Goal: Task Accomplishment & Management: Use online tool/utility

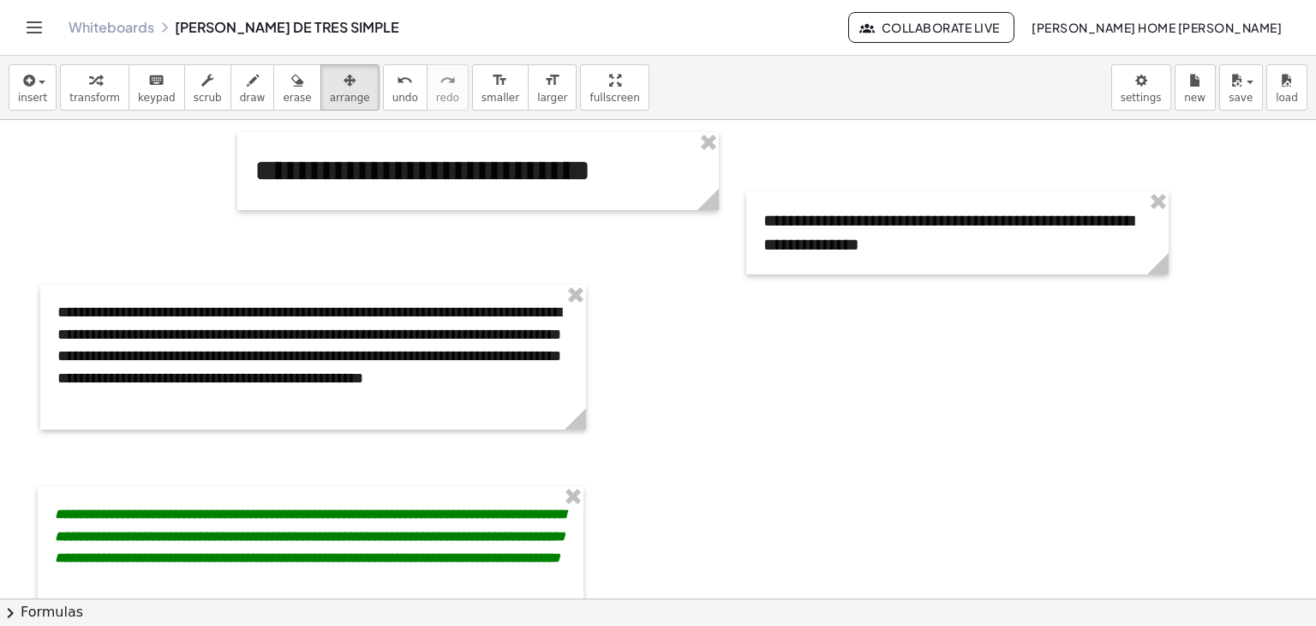
scroll to position [2041, 0]
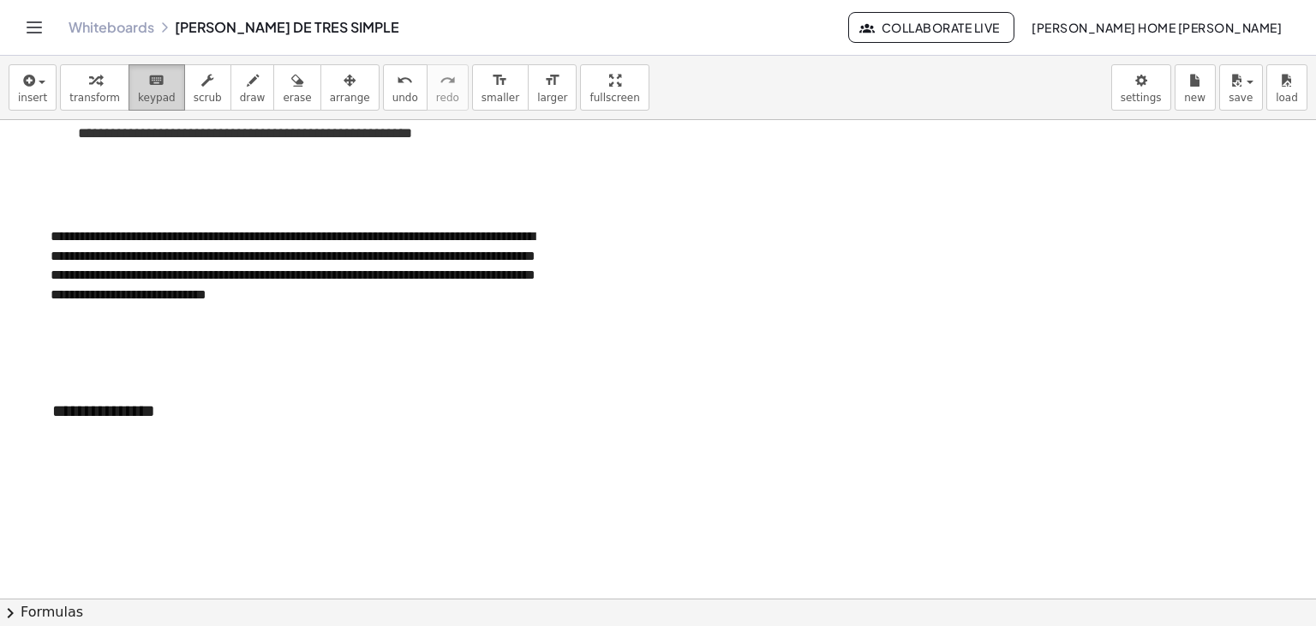
click at [151, 81] on icon "keyboard" at bounding box center [156, 80] width 16 height 21
click at [153, 416] on div "**********" at bounding box center [163, 410] width 257 height 59
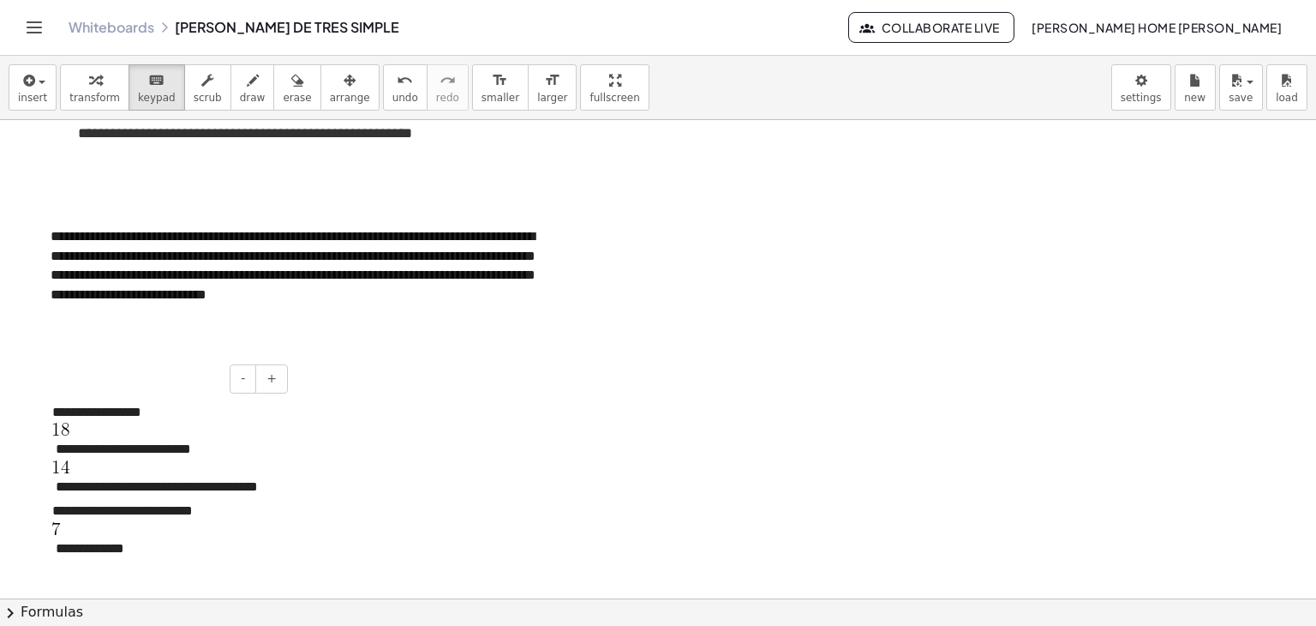
click at [75, 433] on div "**********" at bounding box center [163, 490] width 257 height 219
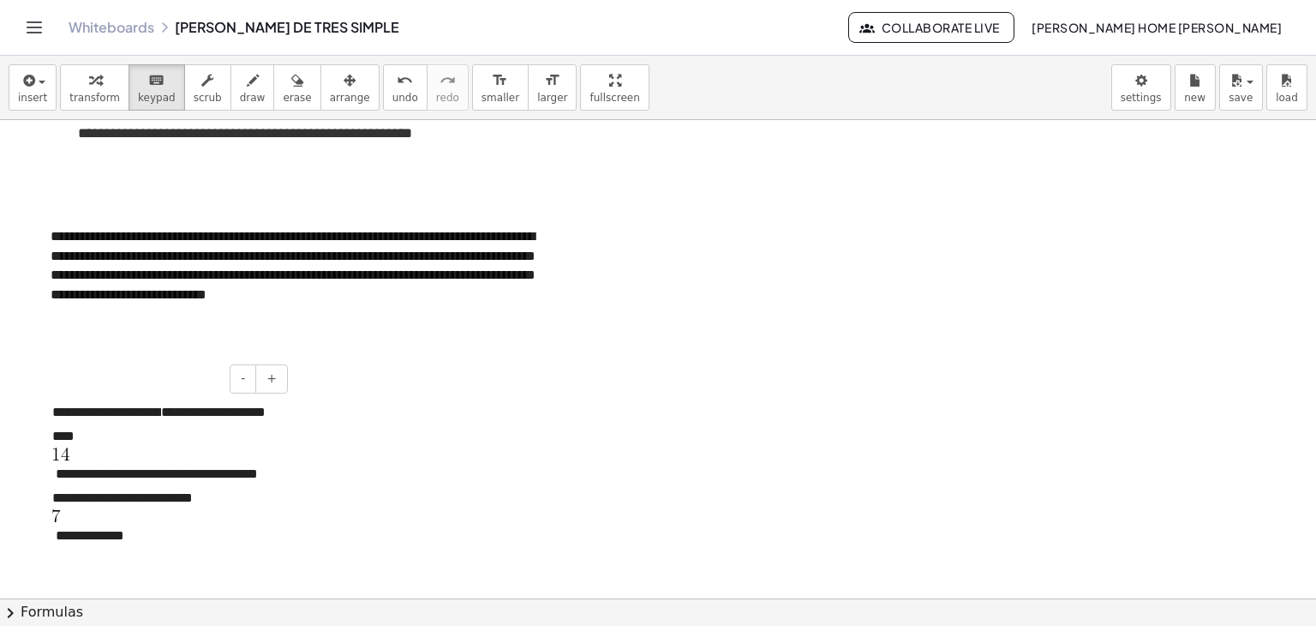
click at [69, 462] on div "**********" at bounding box center [163, 484] width 257 height 207
click at [77, 453] on div "**********" at bounding box center [163, 484] width 257 height 207
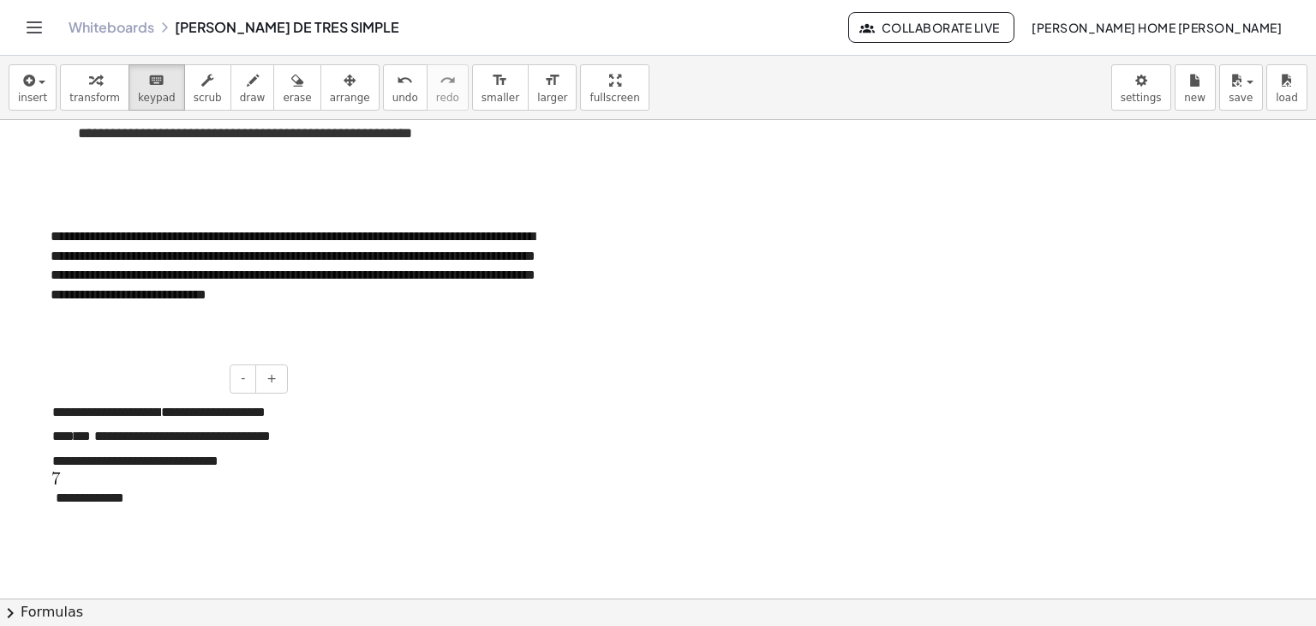
click at [73, 496] on div "**********" at bounding box center [163, 466] width 257 height 170
click at [250, 374] on button "-" at bounding box center [243, 378] width 27 height 29
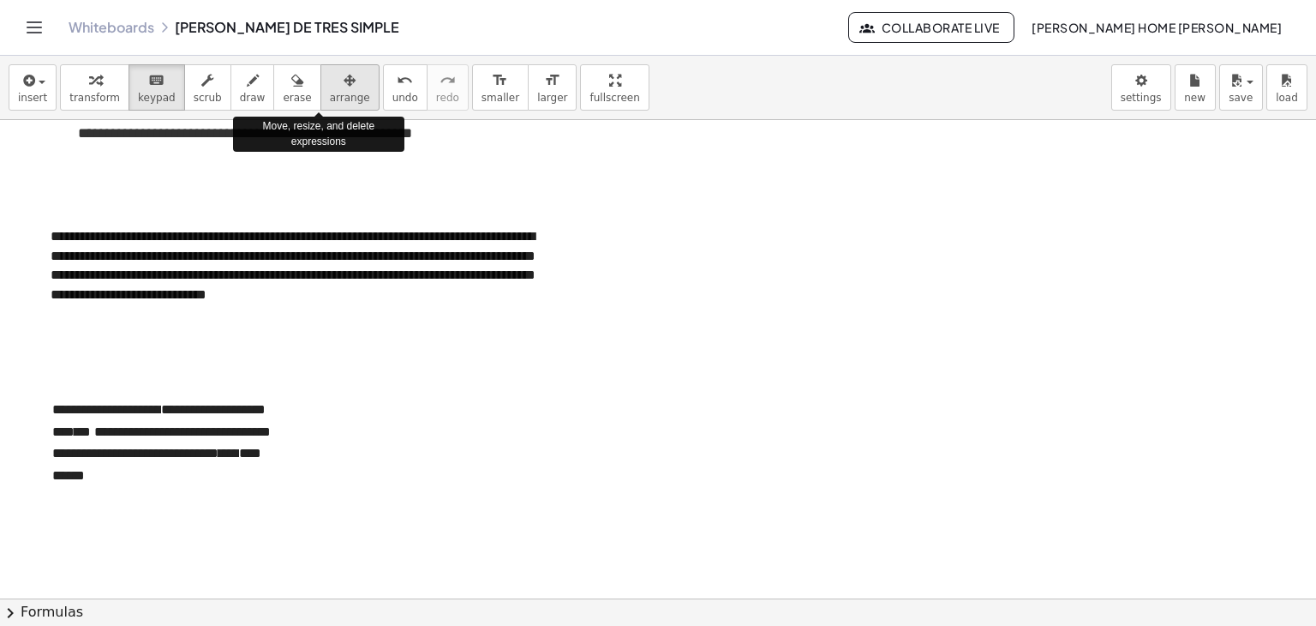
click at [330, 87] on div "button" at bounding box center [350, 79] width 40 height 21
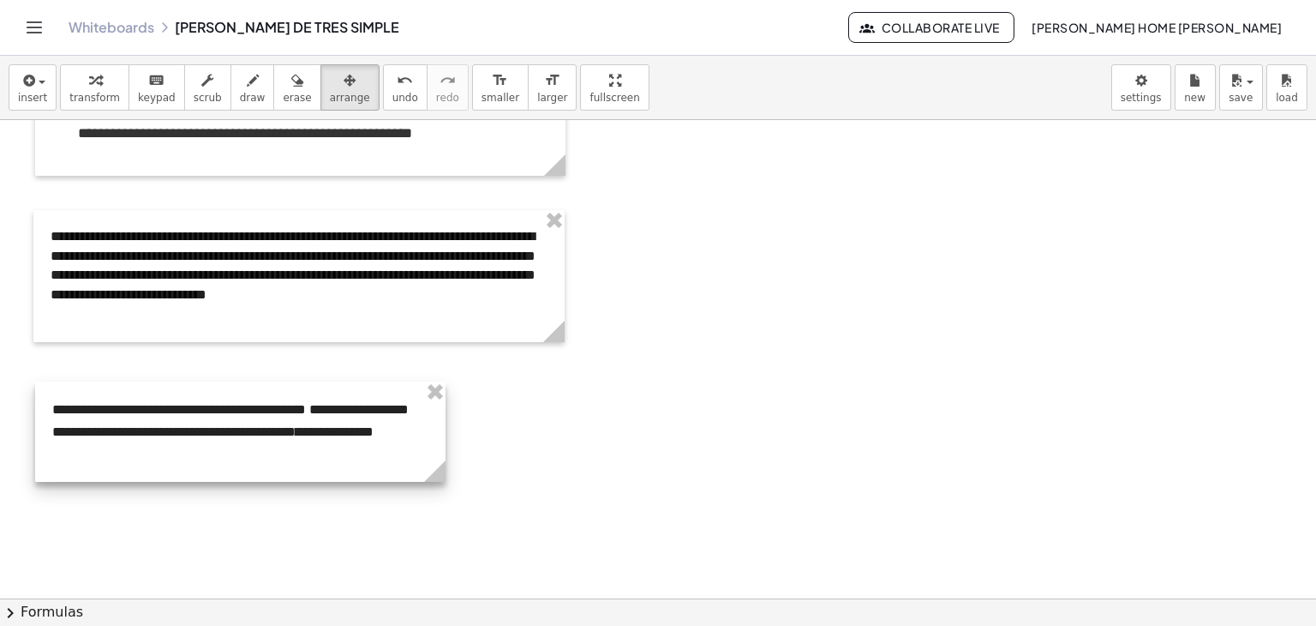
drag, startPoint x: 289, startPoint y: 505, endPoint x: 442, endPoint y: 494, distance: 153.7
drag, startPoint x: 442, startPoint y: 473, endPoint x: 357, endPoint y: 463, distance: 86.3
click at [357, 463] on icon at bounding box center [349, 470] width 21 height 21
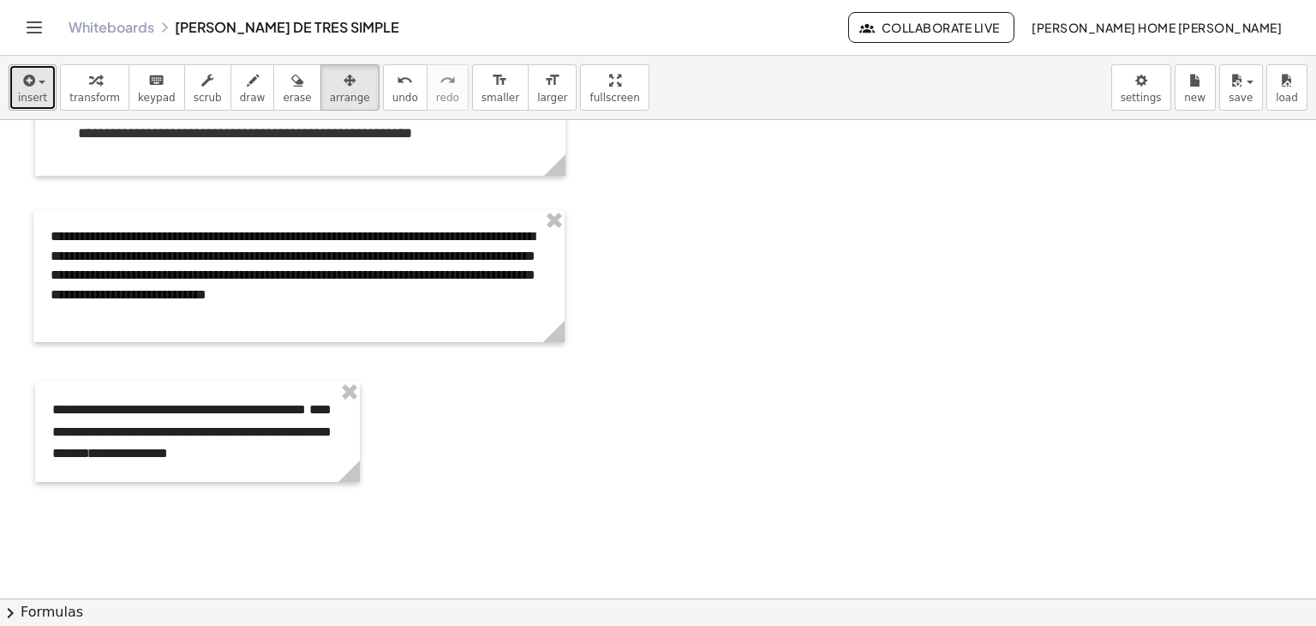
click at [39, 101] on span "insert" at bounding box center [32, 98] width 29 height 12
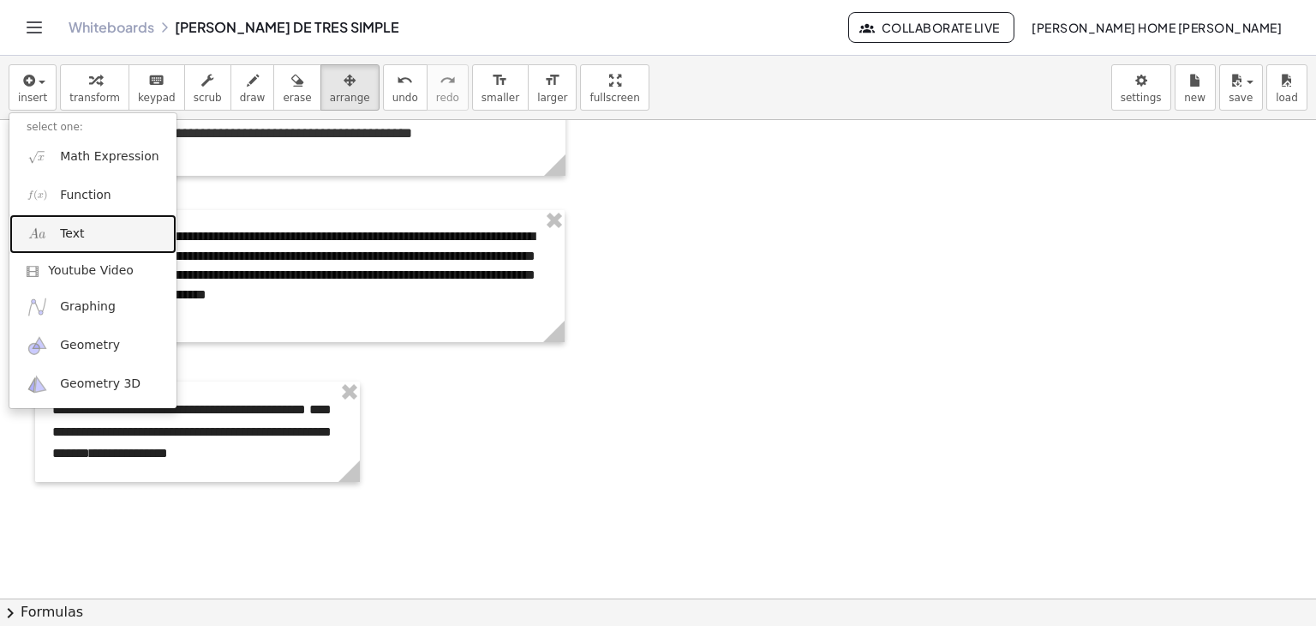
click at [102, 249] on link "Text" at bounding box center [92, 233] width 167 height 39
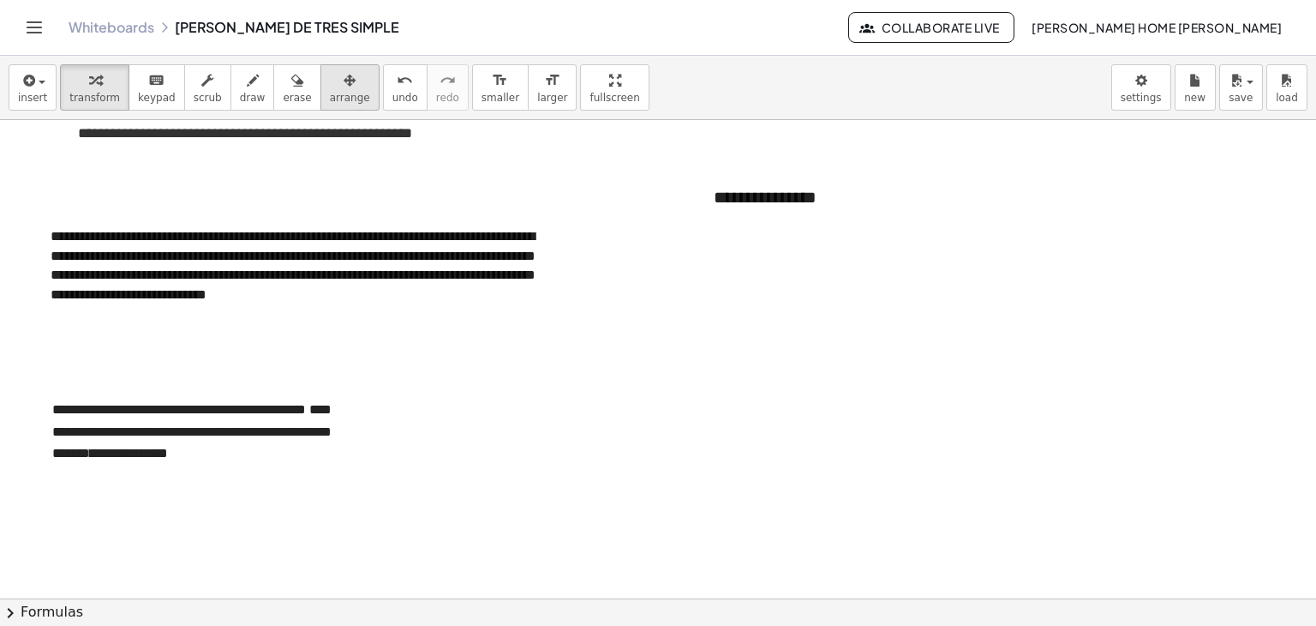
click at [344, 80] on icon "button" at bounding box center [350, 80] width 12 height 21
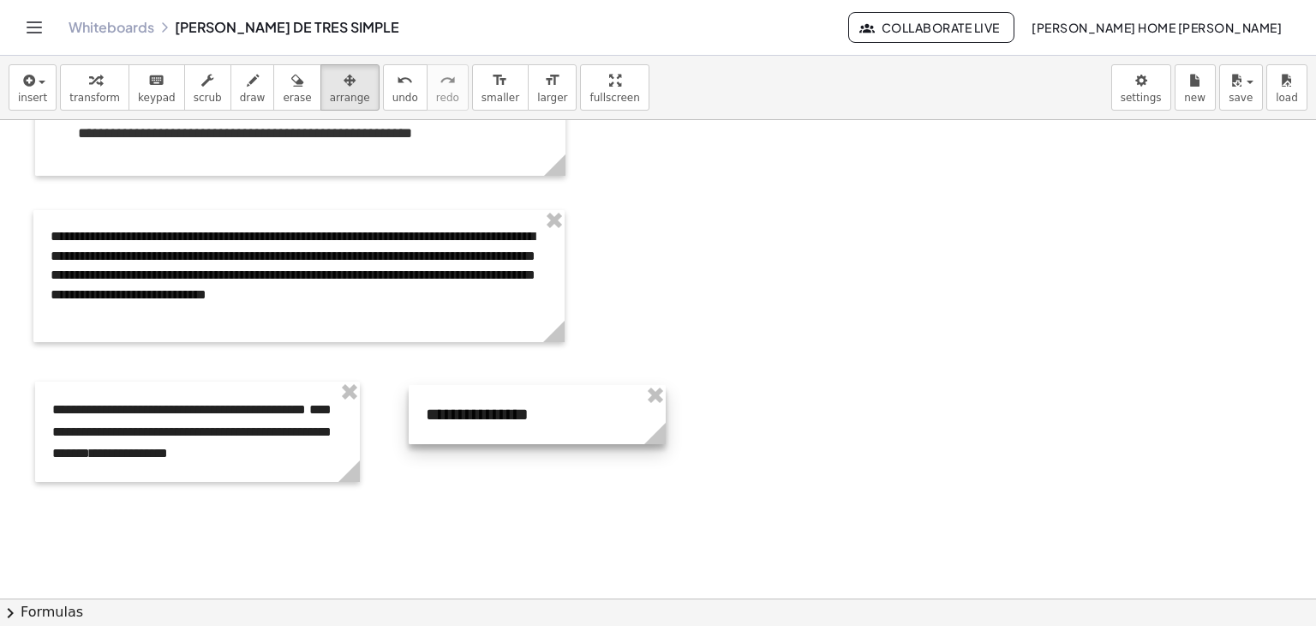
drag, startPoint x: 807, startPoint y: 204, endPoint x: 519, endPoint y: 421, distance: 360.5
click at [519, 421] on div at bounding box center [537, 414] width 257 height 59
drag, startPoint x: 662, startPoint y: 444, endPoint x: 674, endPoint y: 472, distance: 30.4
click at [147, 93] on span "keypad" at bounding box center [157, 98] width 38 height 12
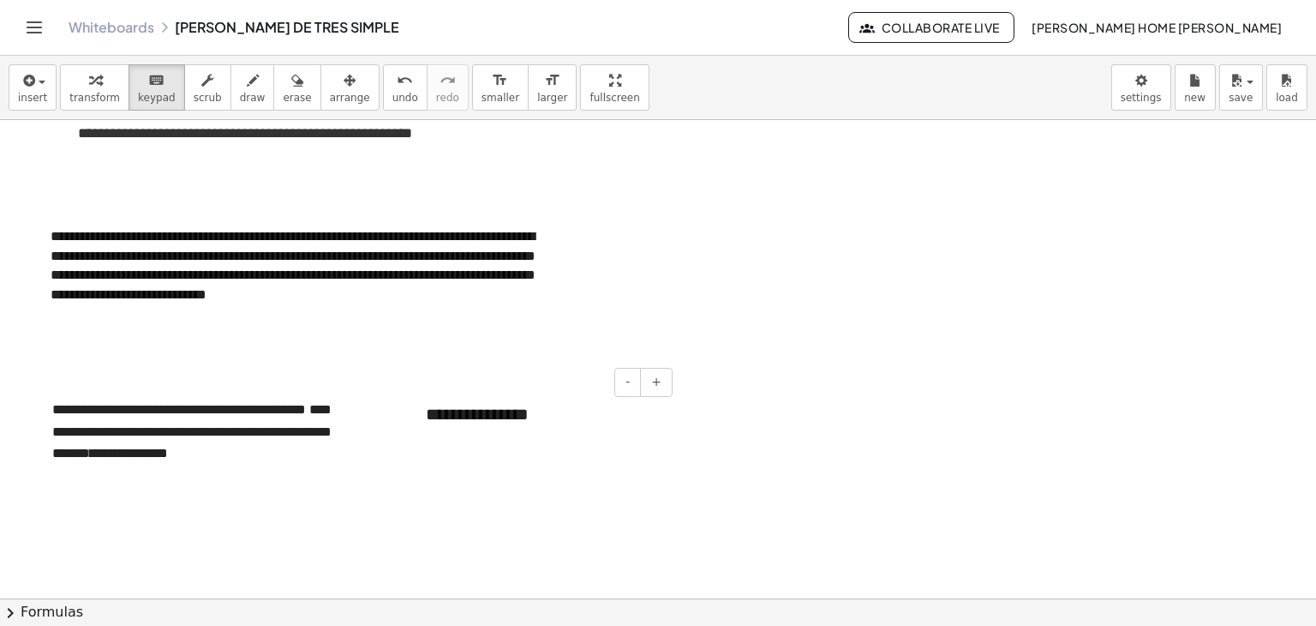
click at [548, 409] on div "**********" at bounding box center [543, 414] width 268 height 59
click at [431, 449] on span "**********" at bounding box center [528, 452] width 204 height 13
click at [444, 433] on div "**********" at bounding box center [543, 464] width 268 height 158
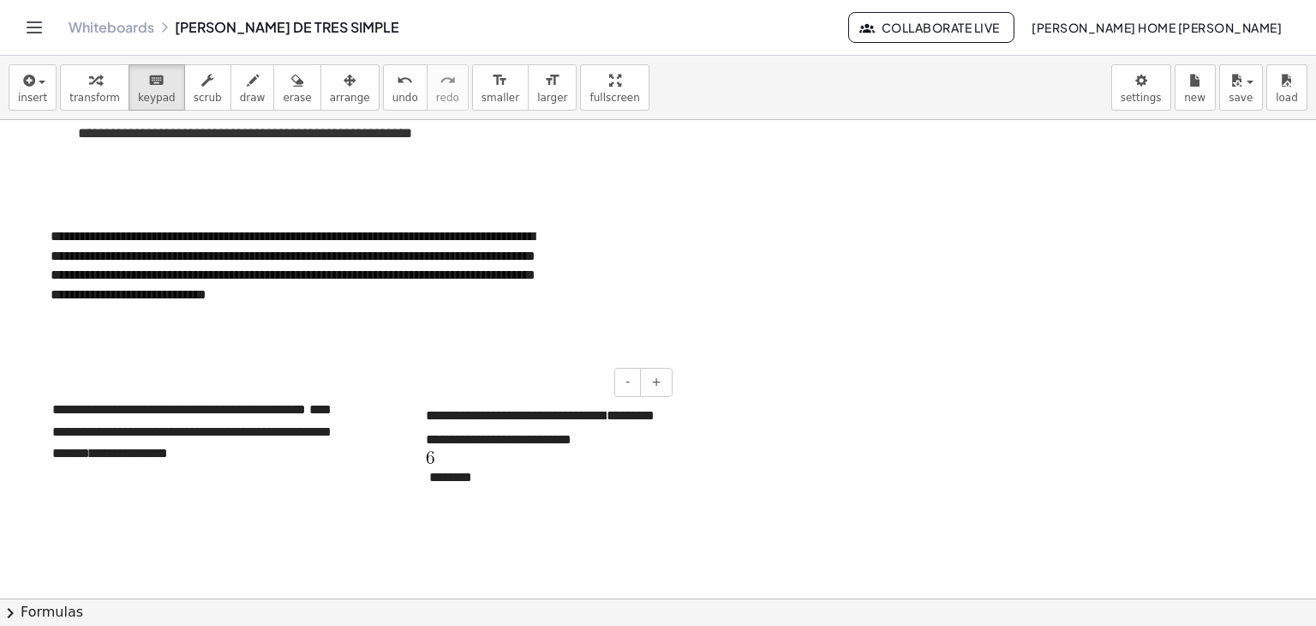
click at [447, 476] on div "**********" at bounding box center [543, 457] width 268 height 145
click at [623, 390] on button "-" at bounding box center [627, 382] width 27 height 29
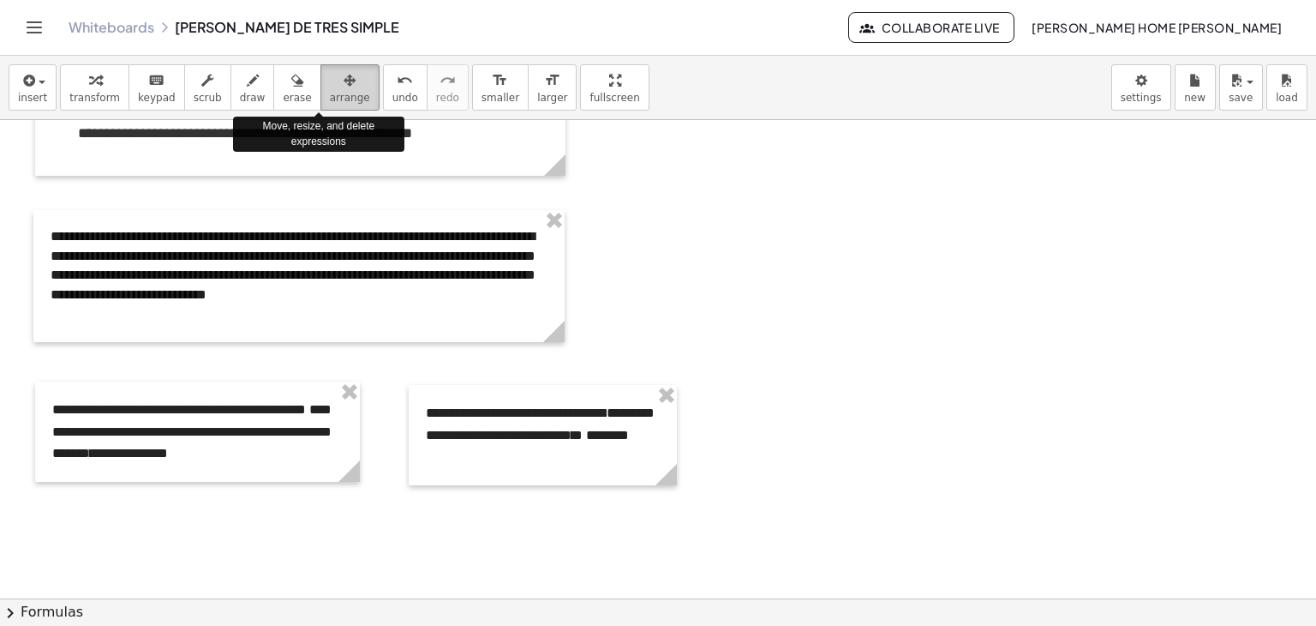
click at [330, 81] on div "button" at bounding box center [350, 79] width 40 height 21
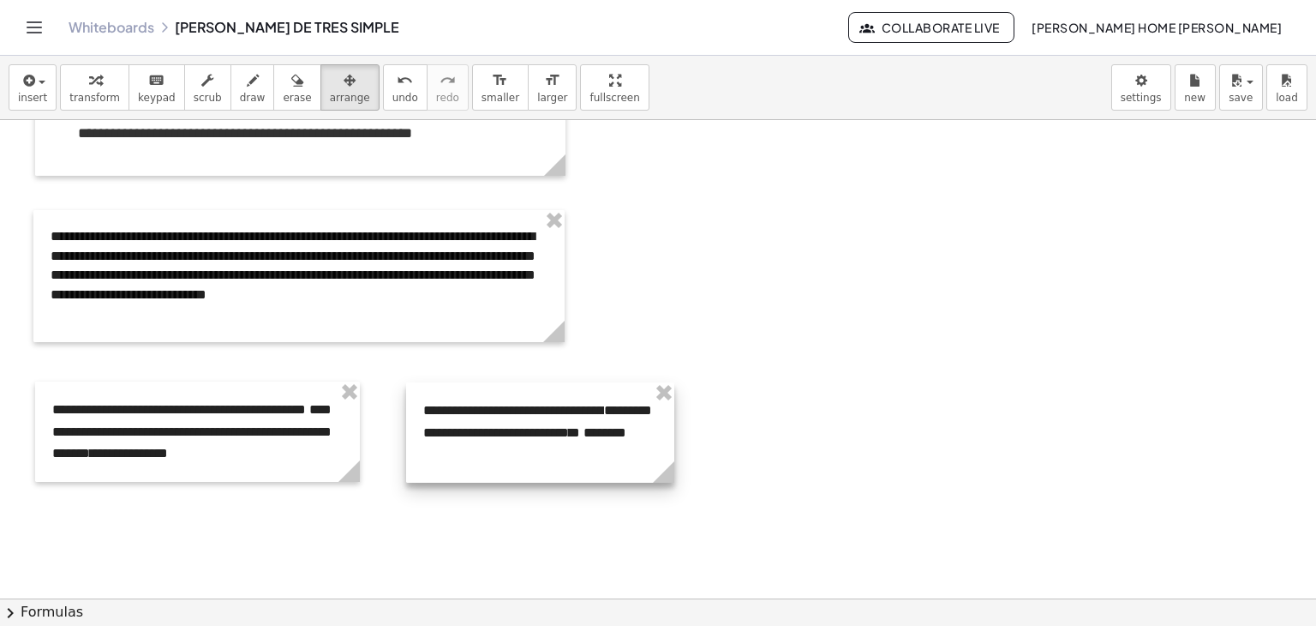
click at [552, 451] on div at bounding box center [540, 432] width 268 height 100
click at [16, 104] on button "insert" at bounding box center [33, 87] width 48 height 46
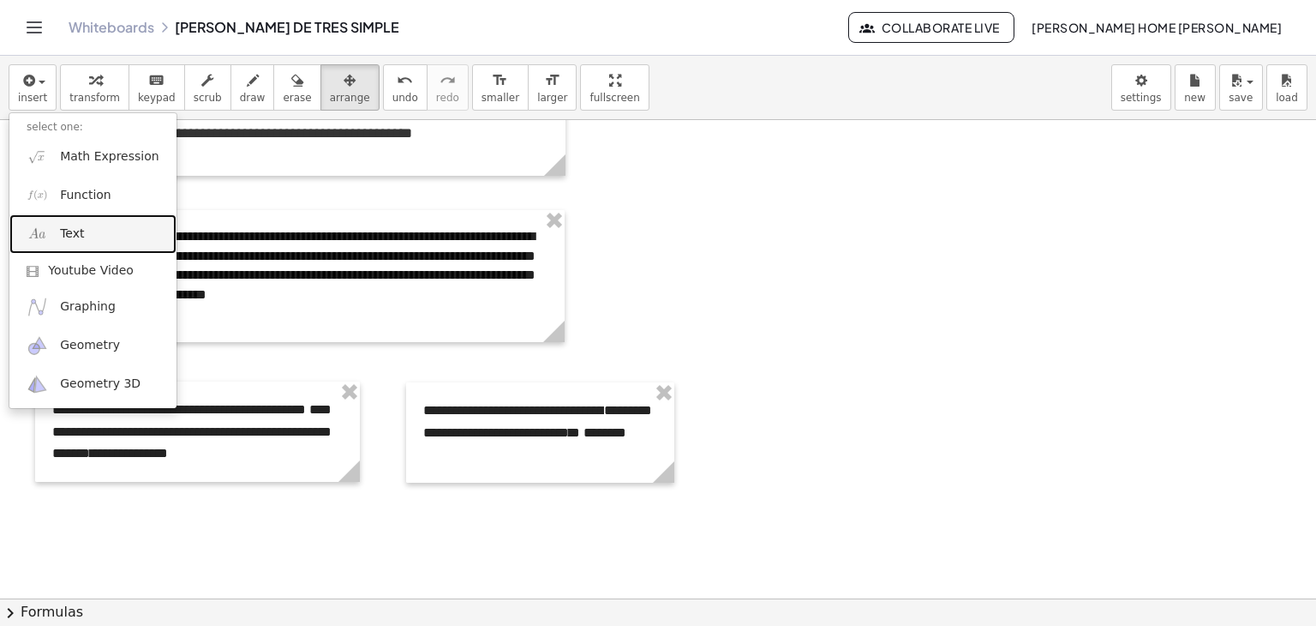
click at [75, 229] on span "Text" at bounding box center [72, 233] width 24 height 17
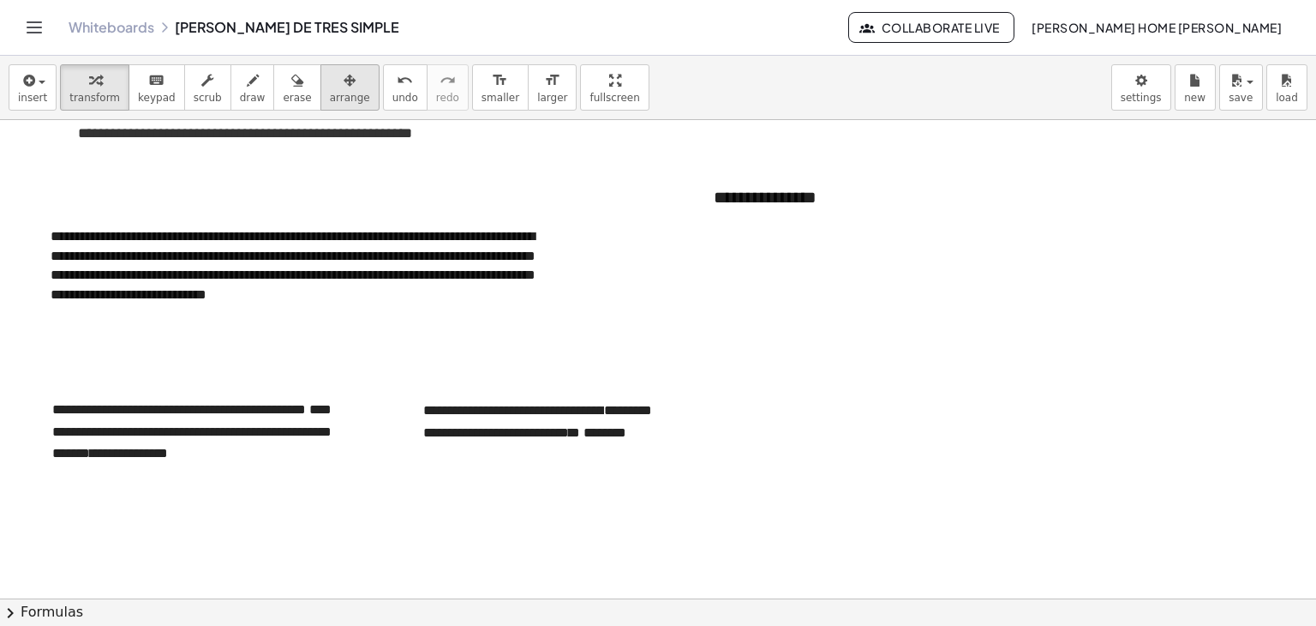
click at [330, 80] on div "button" at bounding box center [350, 79] width 40 height 21
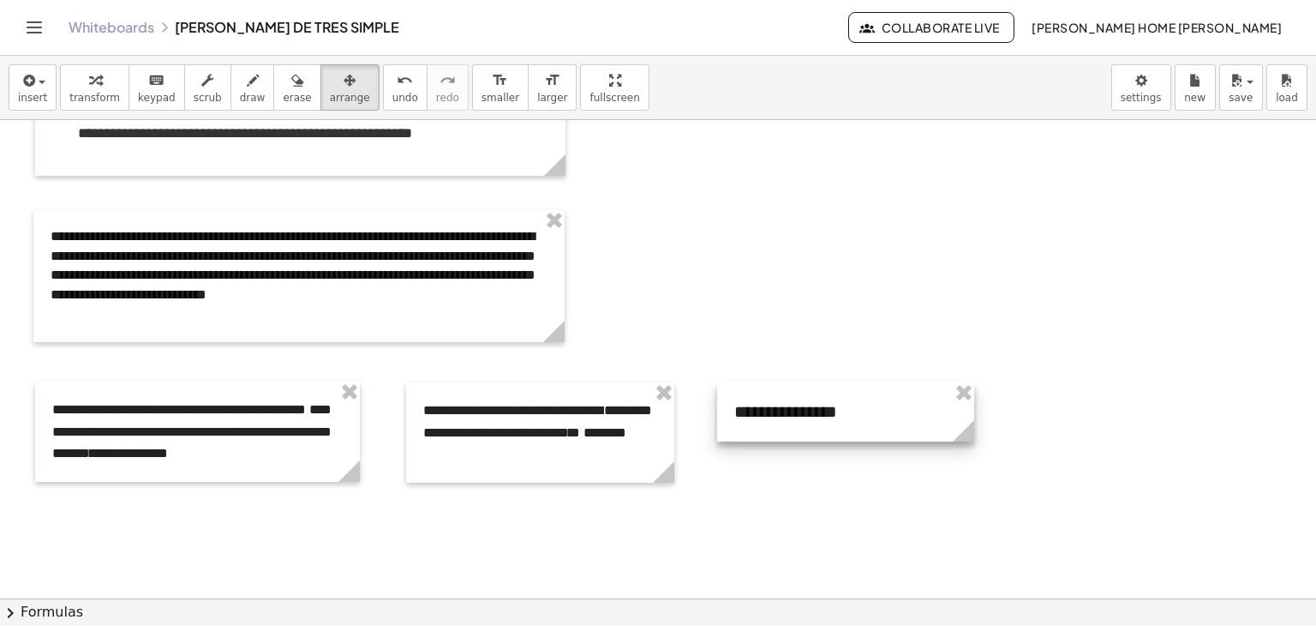
drag, startPoint x: 826, startPoint y: 202, endPoint x: 847, endPoint y: 417, distance: 215.2
click at [847, 417] on div at bounding box center [845, 411] width 257 height 59
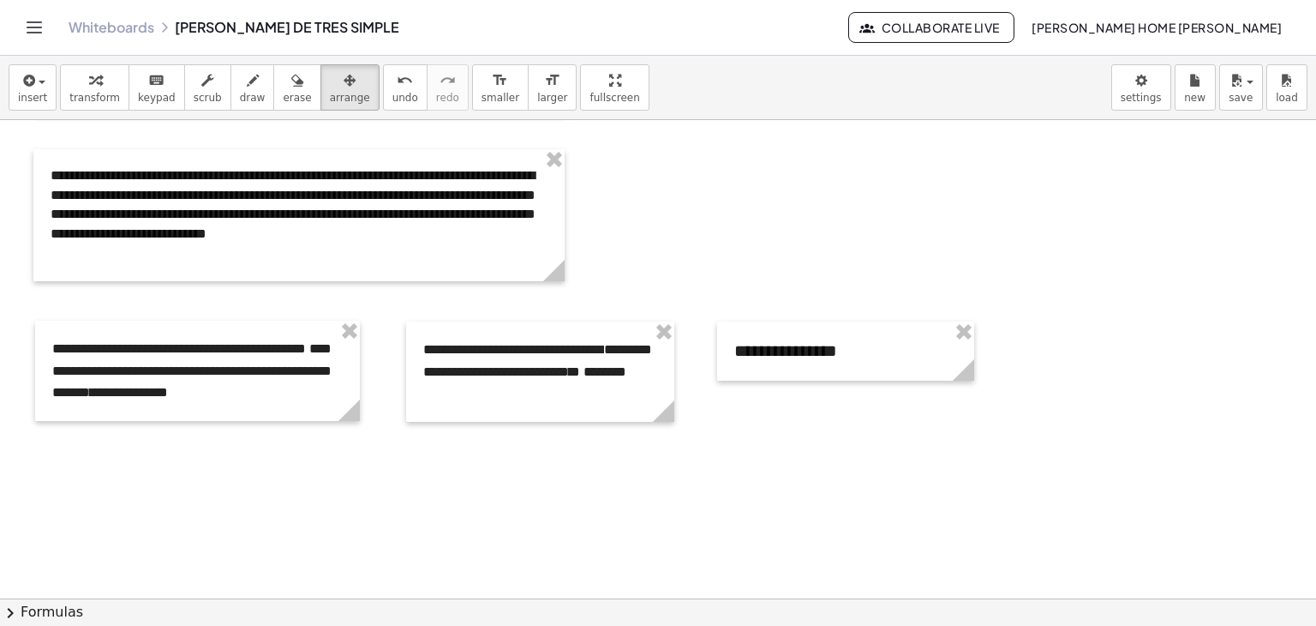
scroll to position [2106, 0]
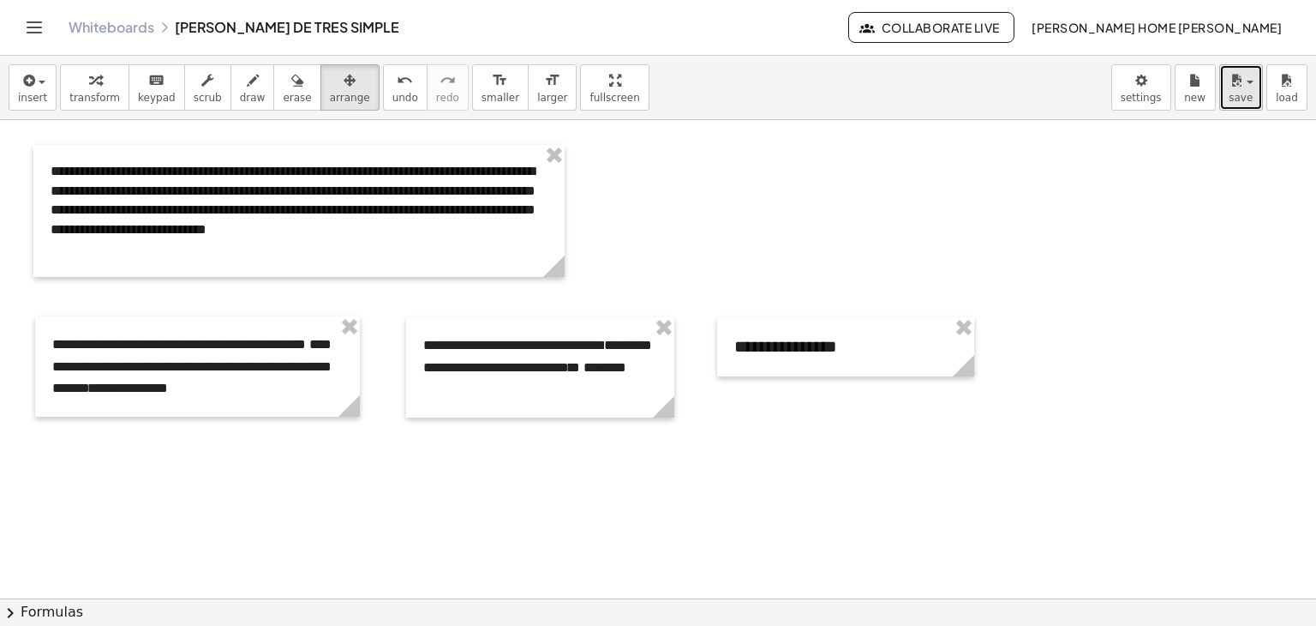
click at [1260, 89] on button "save" at bounding box center [1242, 87] width 44 height 46
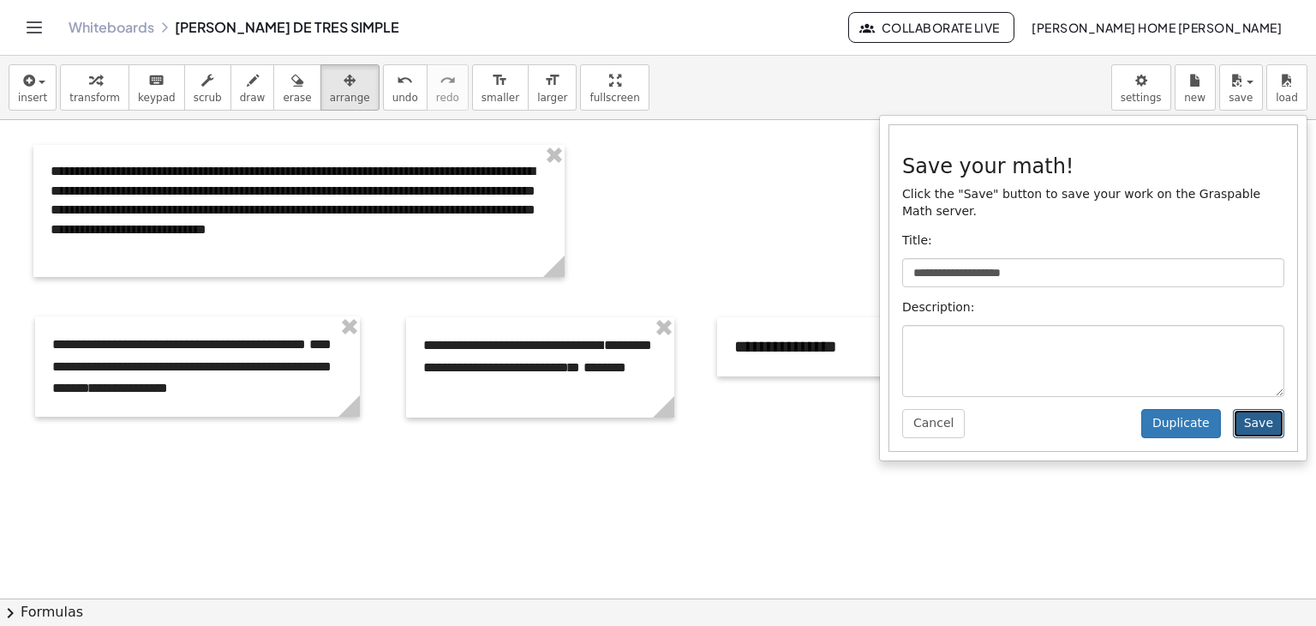
click at [1263, 416] on button "Save" at bounding box center [1258, 423] width 51 height 29
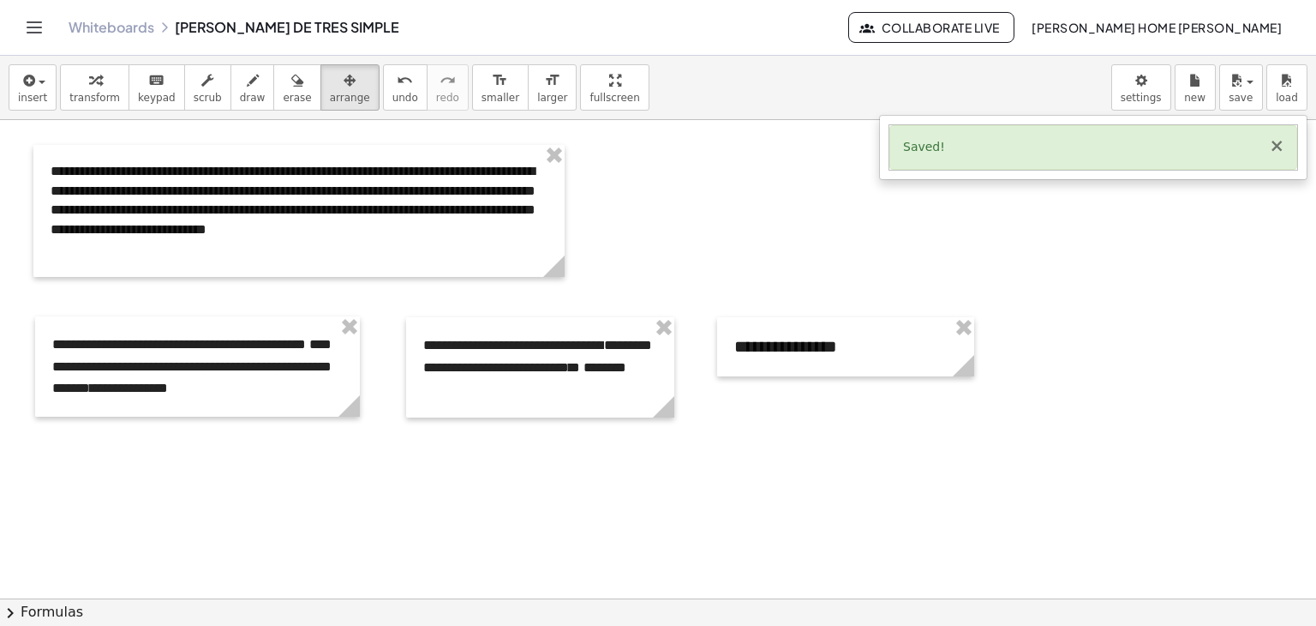
click at [1282, 147] on button "×" at bounding box center [1276, 146] width 15 height 18
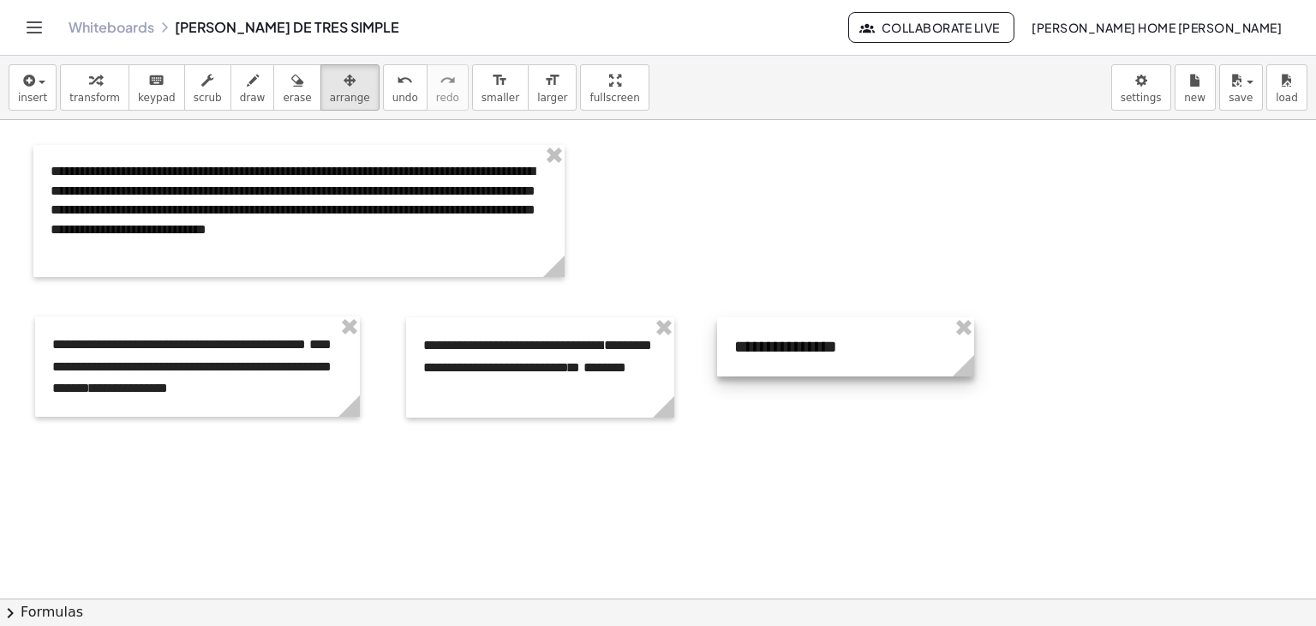
click at [823, 351] on div at bounding box center [845, 346] width 257 height 59
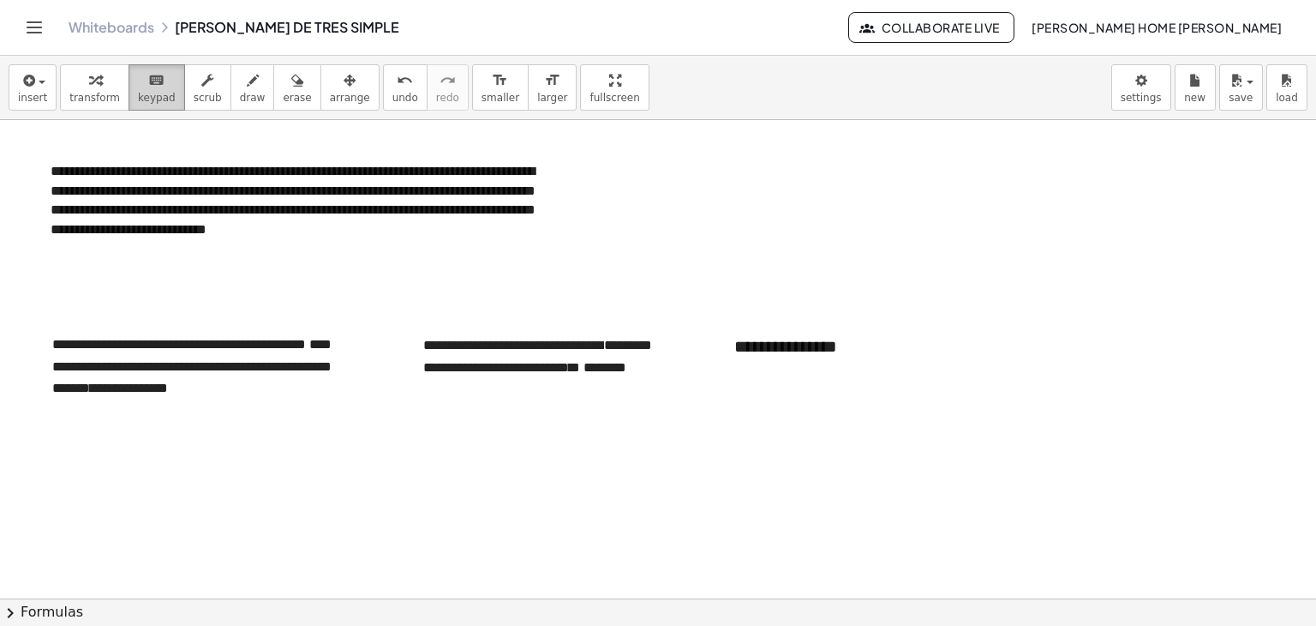
click at [154, 82] on div "keyboard" at bounding box center [157, 79] width 38 height 21
drag, startPoint x: 837, startPoint y: 351, endPoint x: 656, endPoint y: 345, distance: 181.8
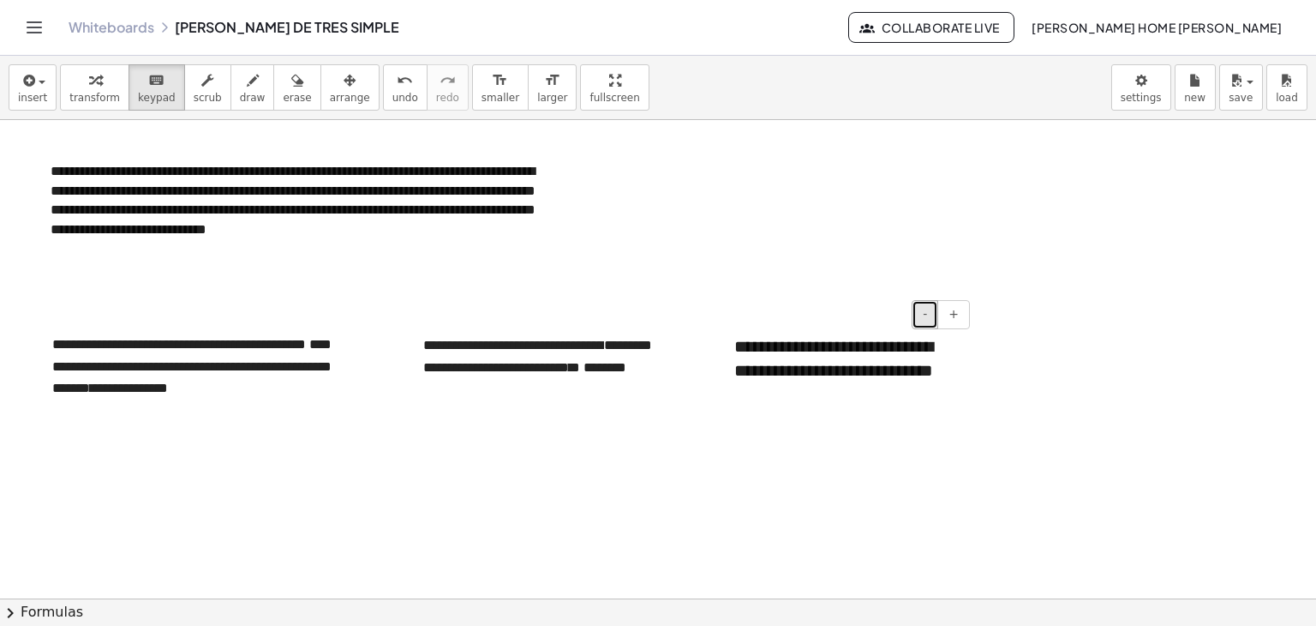
click at [924, 318] on button "-" at bounding box center [925, 314] width 27 height 29
click at [864, 391] on div "**********" at bounding box center [845, 356] width 257 height 78
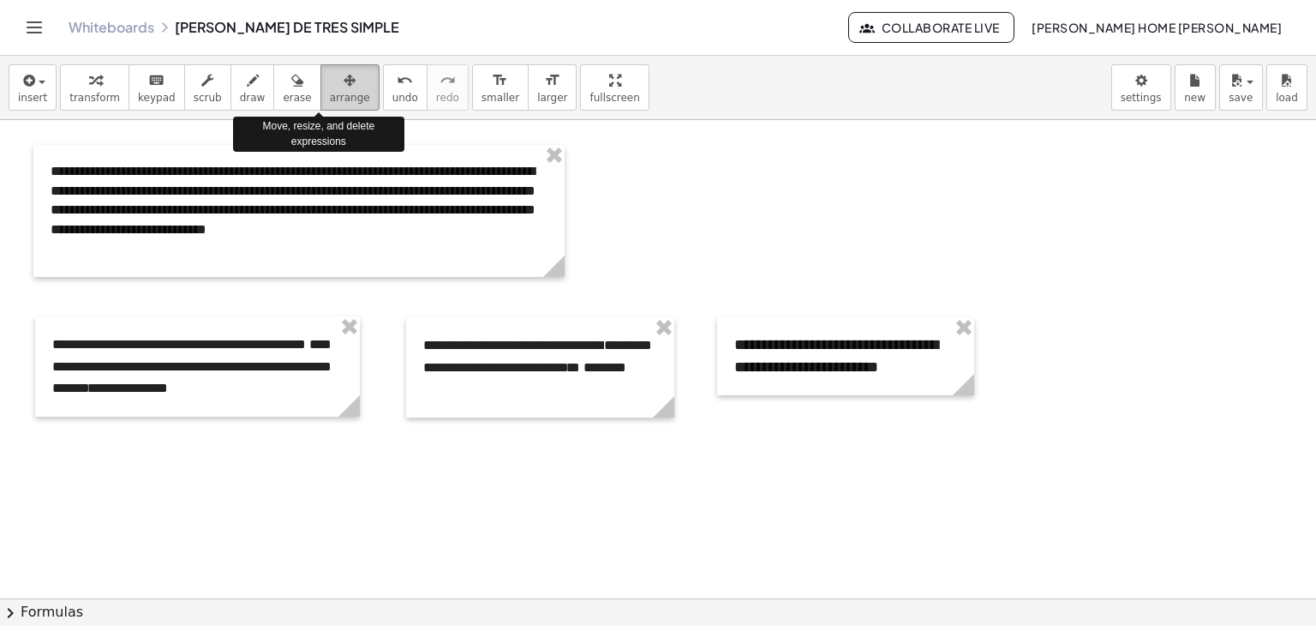
click at [330, 80] on div "button" at bounding box center [350, 79] width 40 height 21
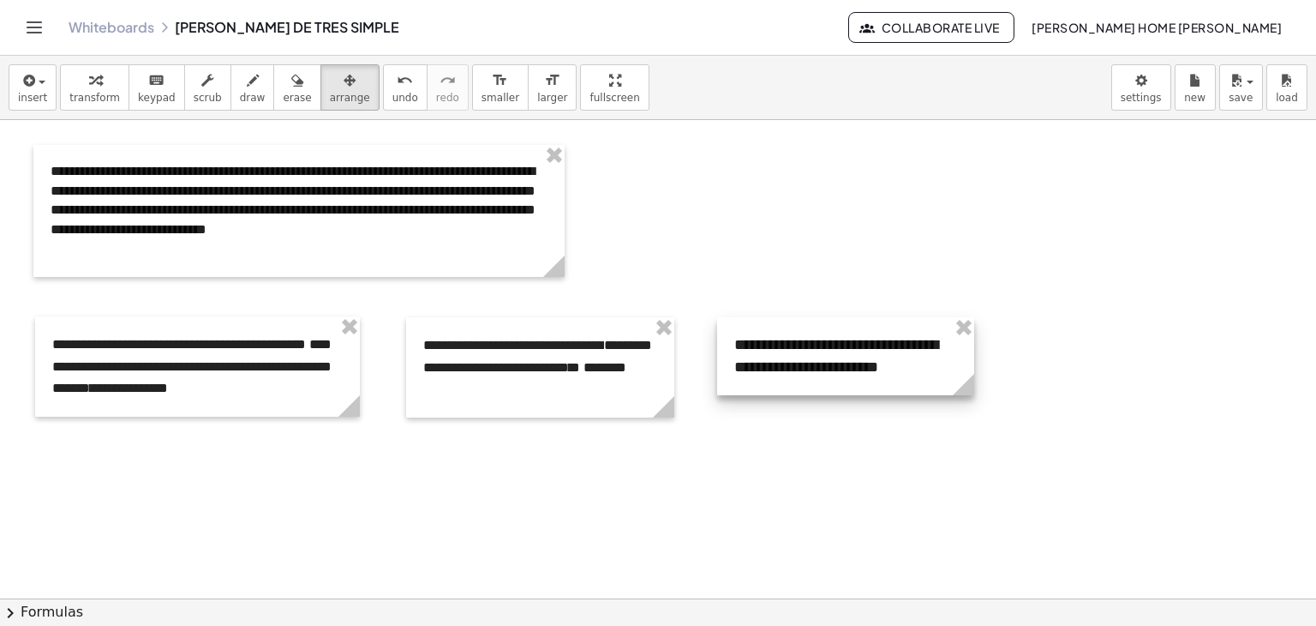
click at [914, 366] on div at bounding box center [845, 356] width 257 height 78
click at [946, 378] on div at bounding box center [845, 356] width 257 height 78
drag, startPoint x: 974, startPoint y: 394, endPoint x: 985, endPoint y: 394, distance: 11.1
click at [985, 394] on circle at bounding box center [977, 388] width 30 height 30
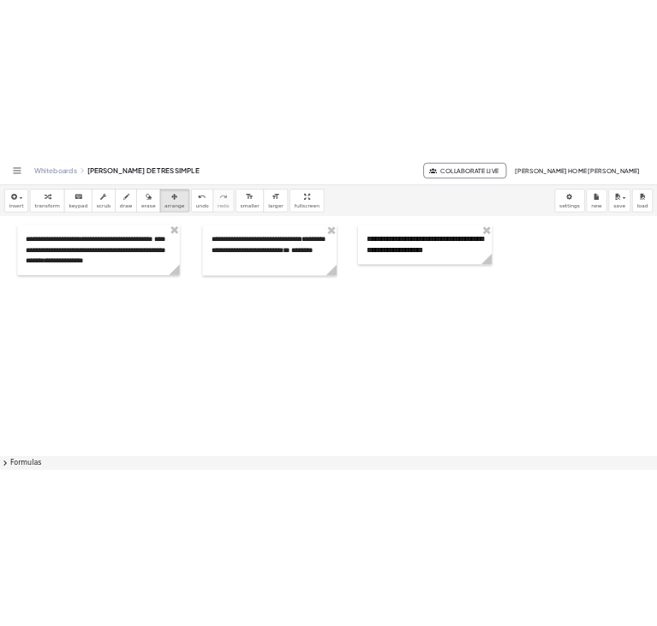
scroll to position [2232, 0]
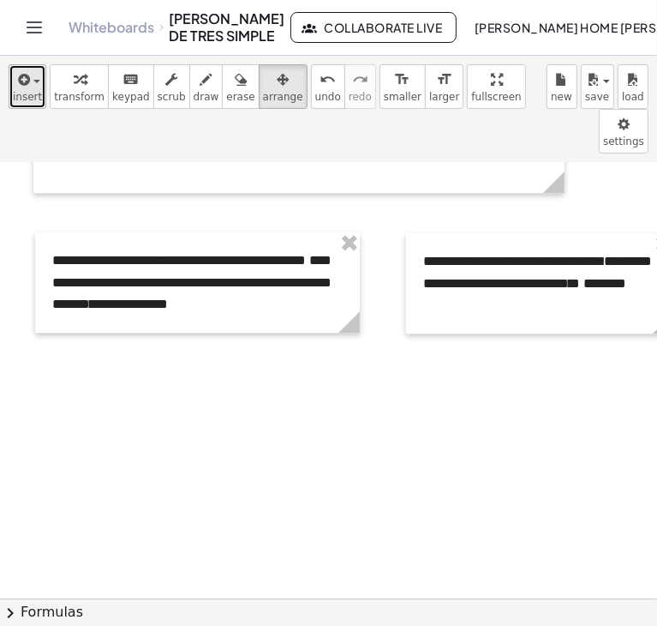
click at [17, 86] on icon "button" at bounding box center [22, 79] width 15 height 21
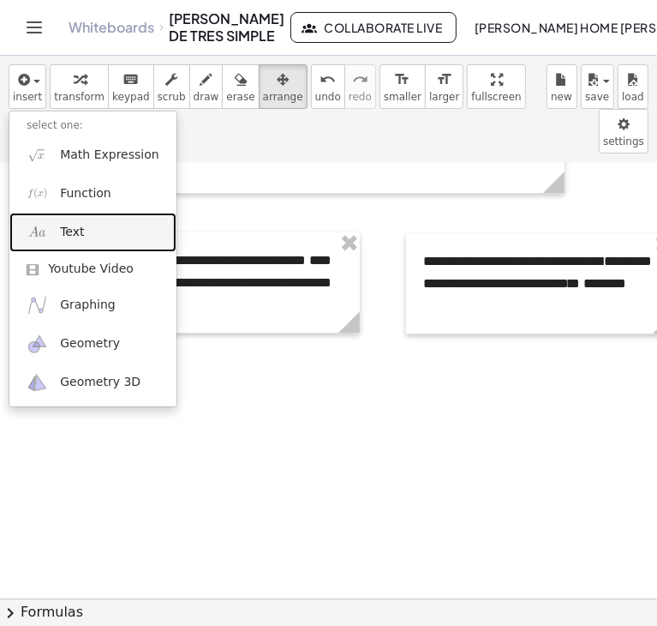
click at [88, 247] on link "Text" at bounding box center [92, 232] width 167 height 39
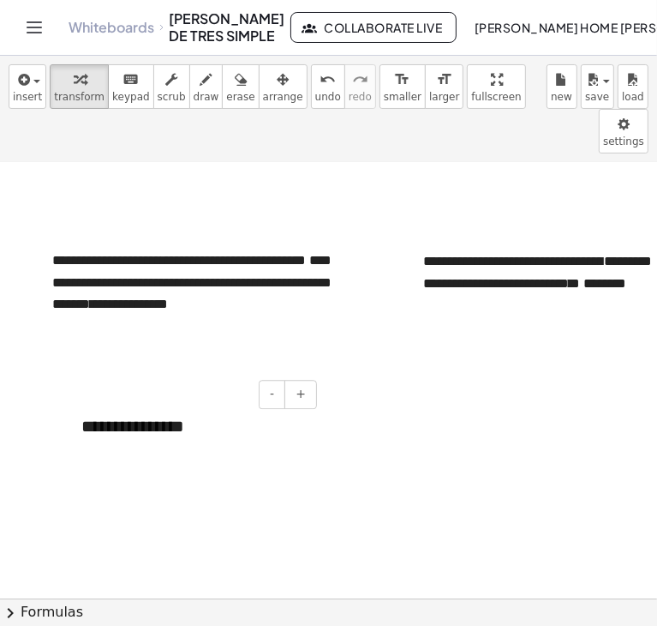
click at [175, 397] on div "**********" at bounding box center [192, 426] width 257 height 59
drag, startPoint x: 178, startPoint y: 381, endPoint x: 62, endPoint y: 381, distance: 116.6
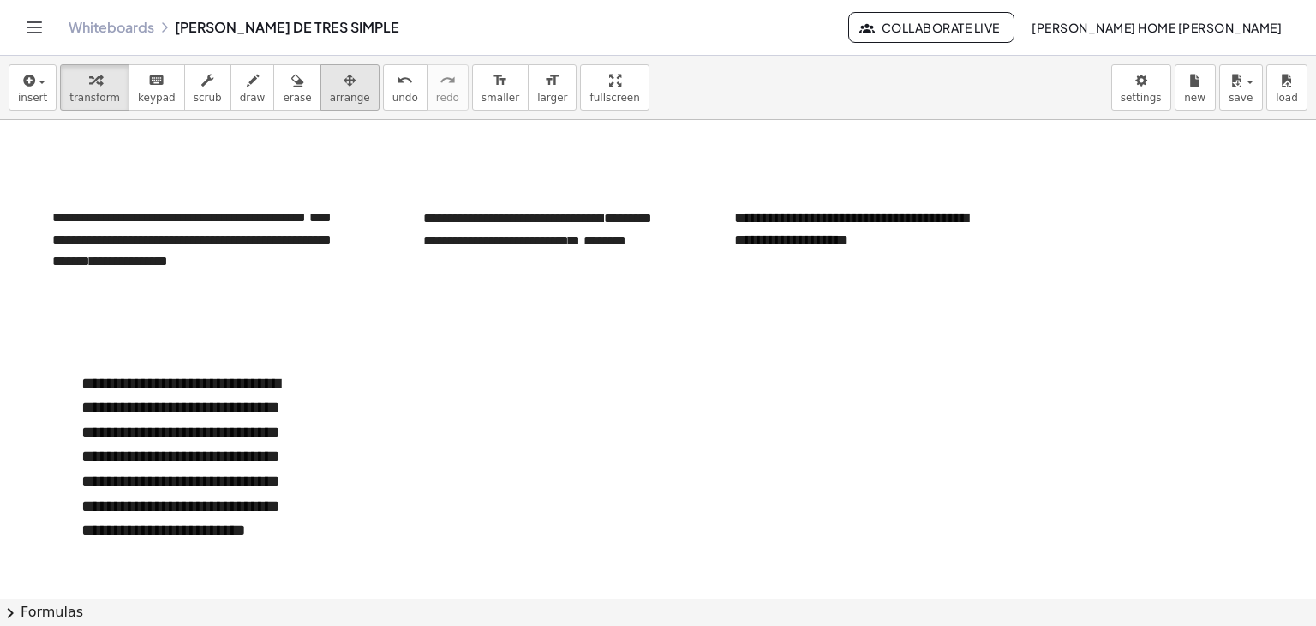
click at [321, 105] on button "arrange" at bounding box center [350, 87] width 59 height 46
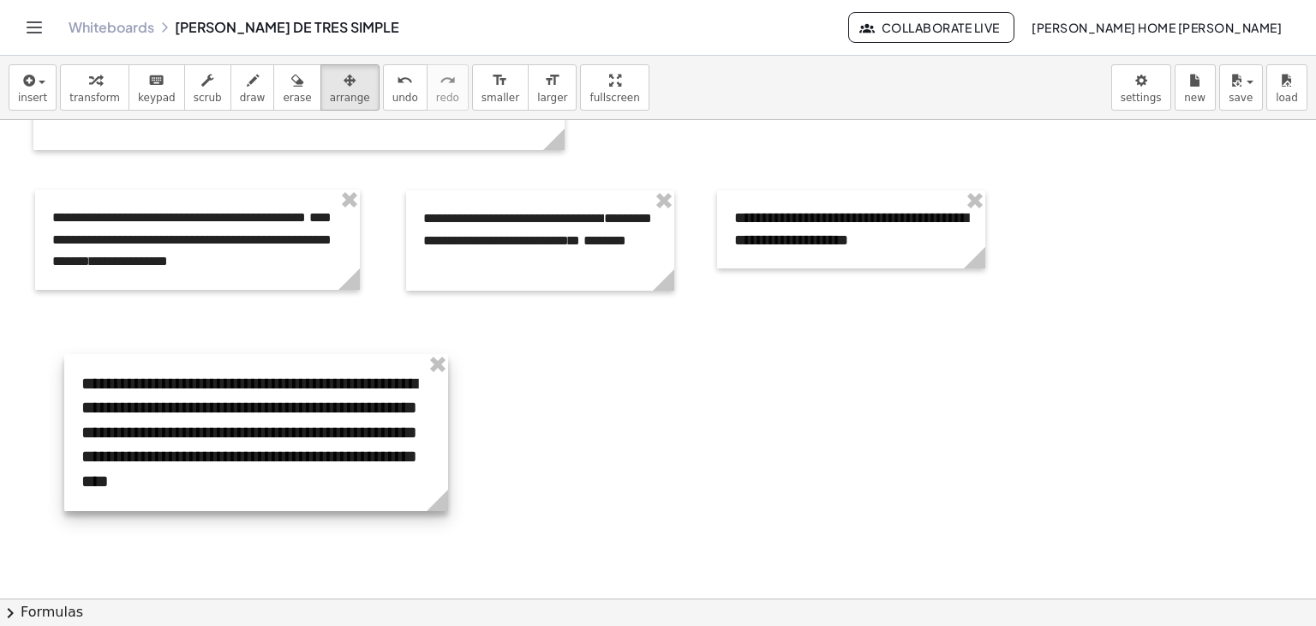
drag, startPoint x: 318, startPoint y: 574, endPoint x: 445, endPoint y: 542, distance: 130.7
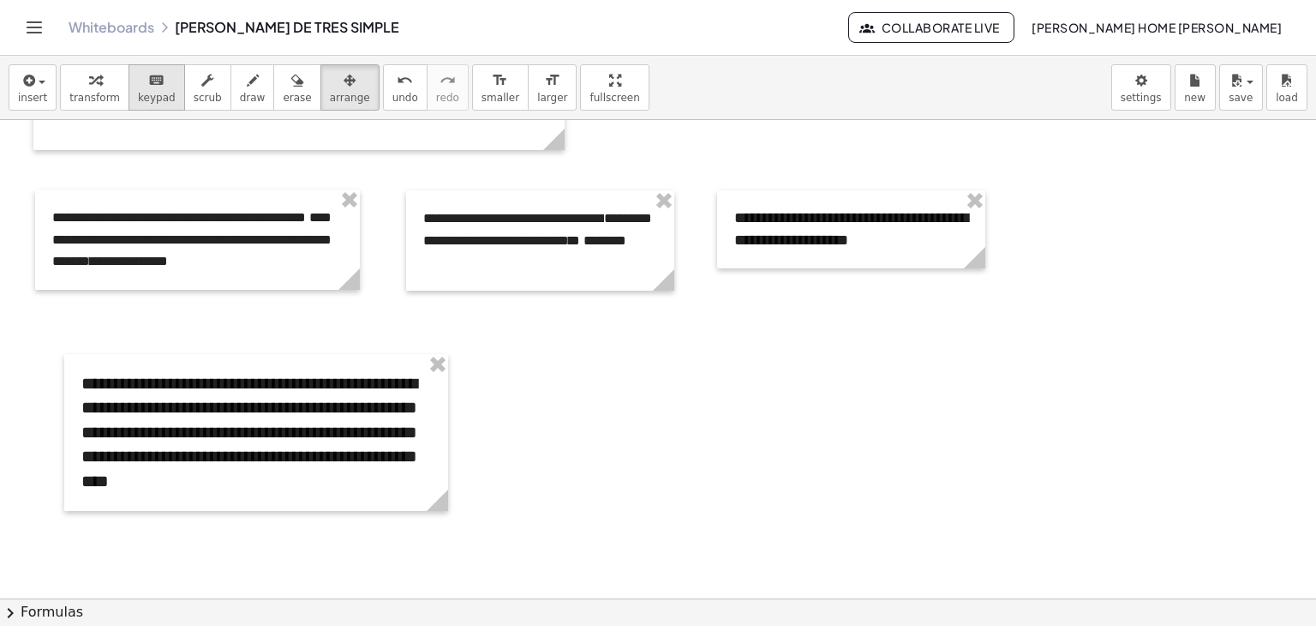
click at [149, 82] on icon "keyboard" at bounding box center [156, 80] width 16 height 21
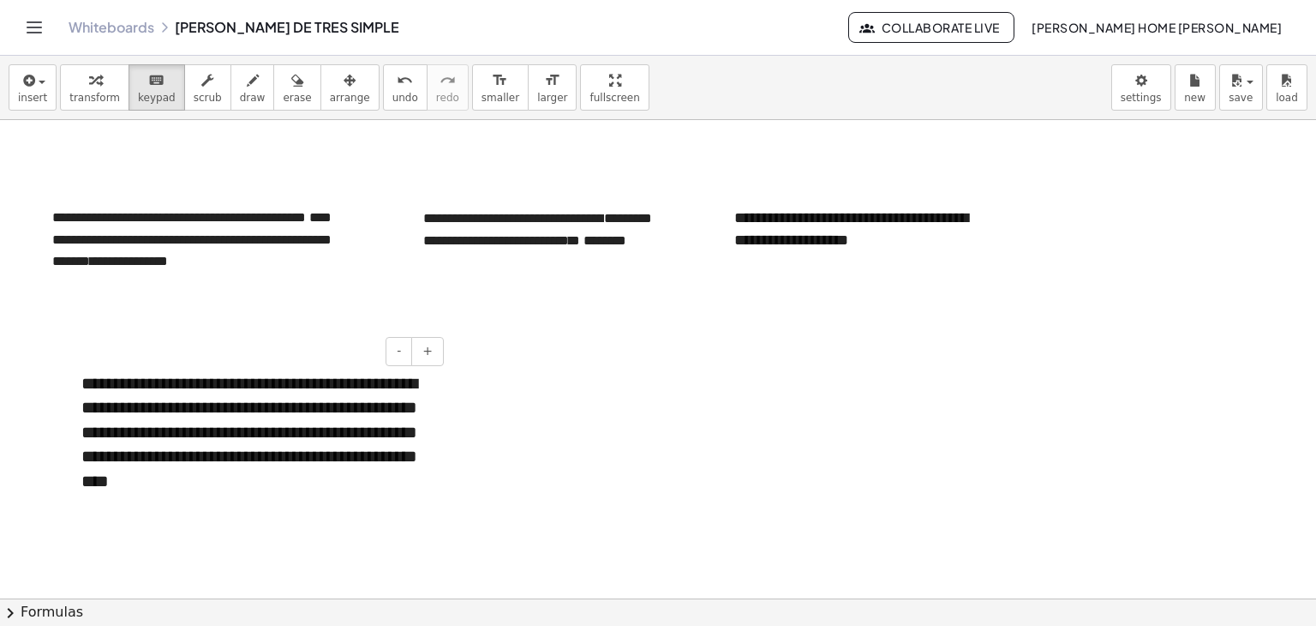
click at [354, 399] on div "**********" at bounding box center [256, 432] width 384 height 157
click at [398, 353] on button "-" at bounding box center [399, 351] width 27 height 29
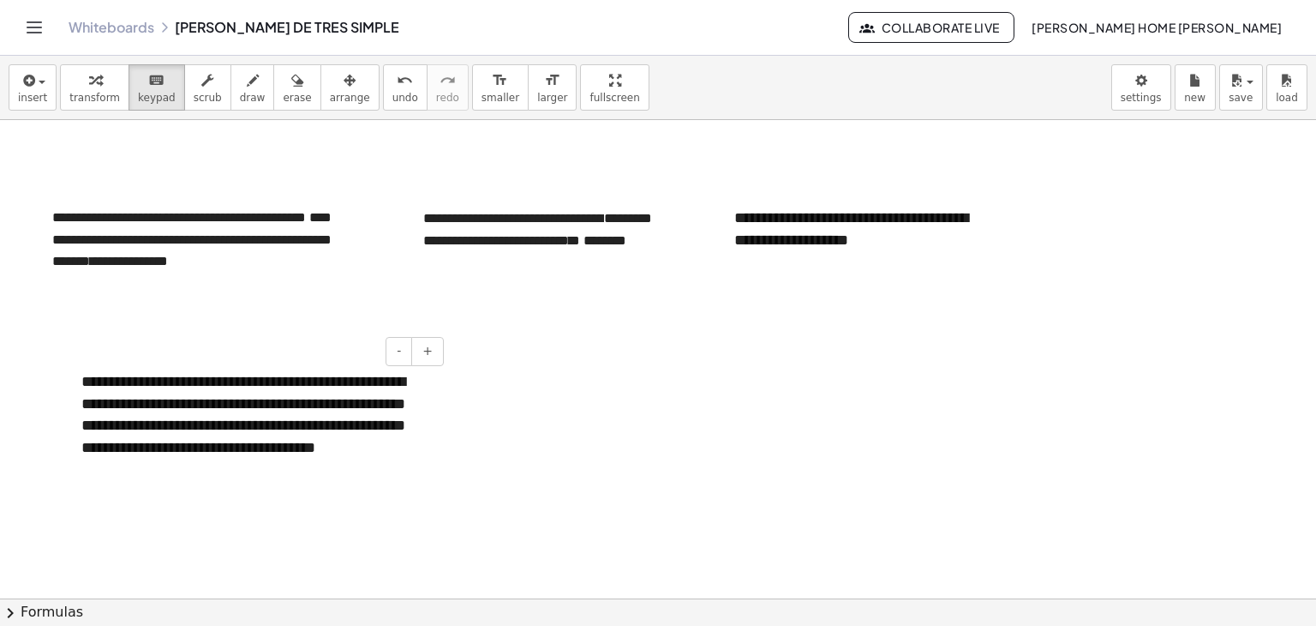
click at [303, 361] on div "- +" at bounding box center [252, 351] width 384 height 29
click at [323, 402] on div "**********" at bounding box center [256, 426] width 384 height 145
click at [330, 97] on span "arrange" at bounding box center [350, 98] width 40 height 12
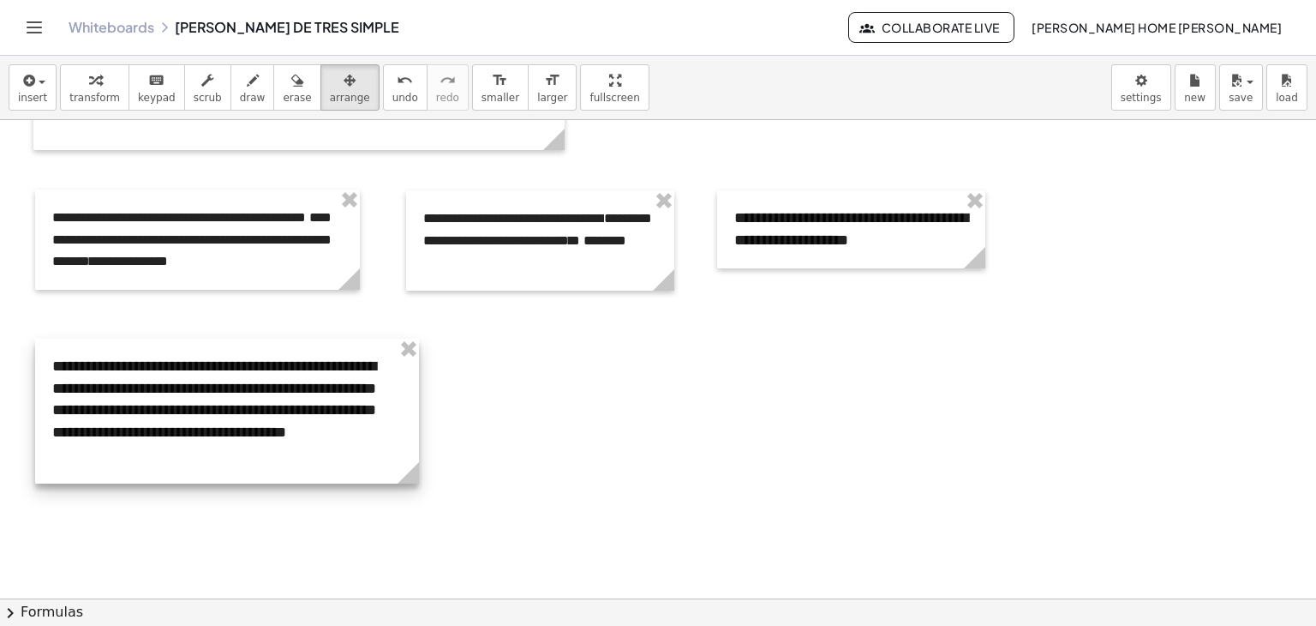
drag, startPoint x: 326, startPoint y: 418, endPoint x: 297, endPoint y: 403, distance: 33.0
click at [297, 403] on div at bounding box center [227, 411] width 384 height 145
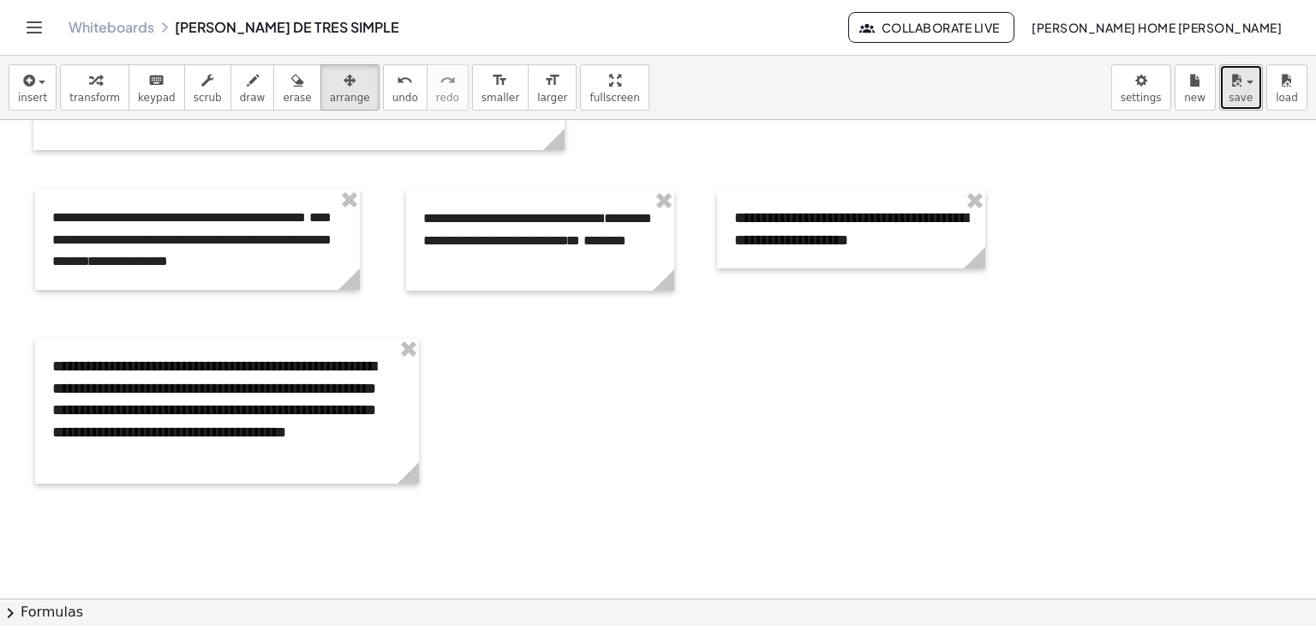
click at [1243, 83] on icon "button" at bounding box center [1236, 80] width 15 height 21
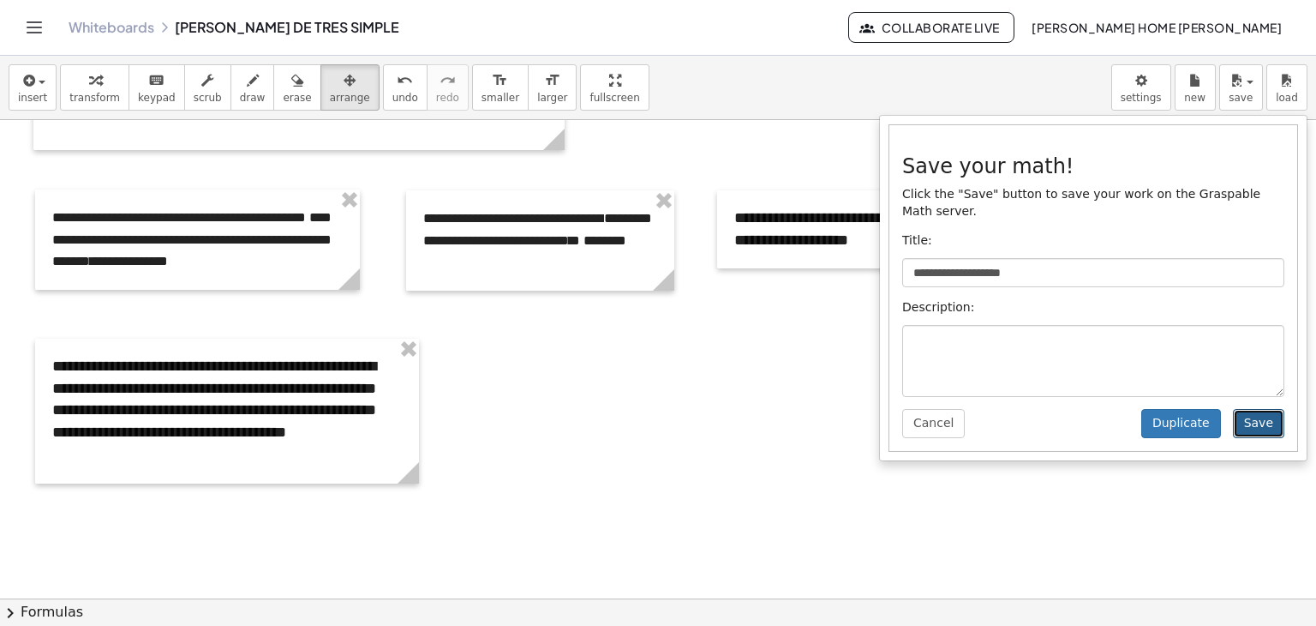
click at [1265, 409] on button "Save" at bounding box center [1258, 423] width 51 height 29
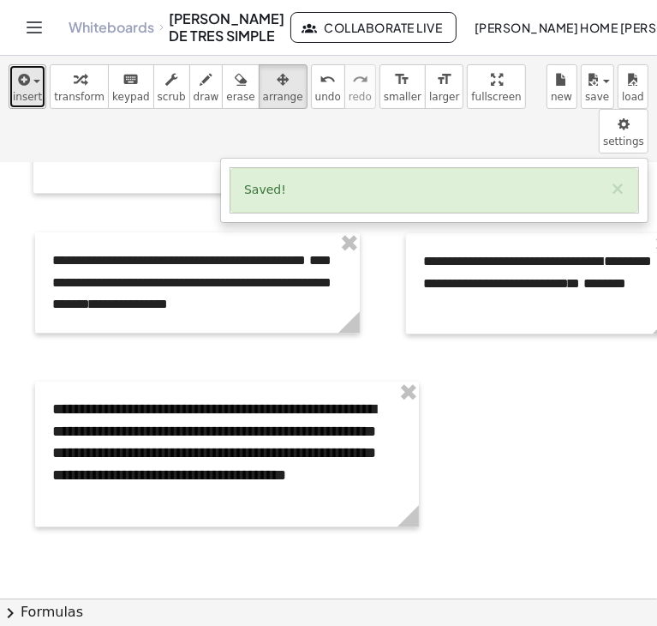
click at [33, 81] on span "button" at bounding box center [36, 81] width 7 height 3
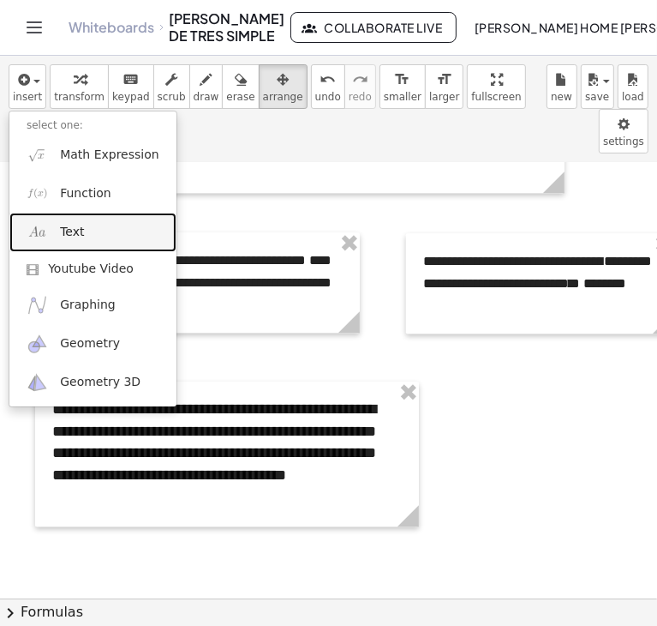
click at [87, 219] on link "Text" at bounding box center [92, 232] width 167 height 39
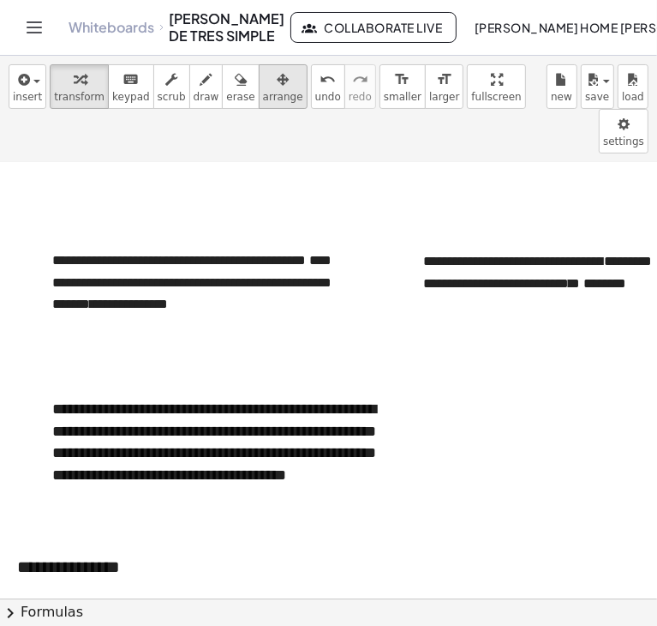
click at [263, 100] on span "arrange" at bounding box center [283, 97] width 40 height 12
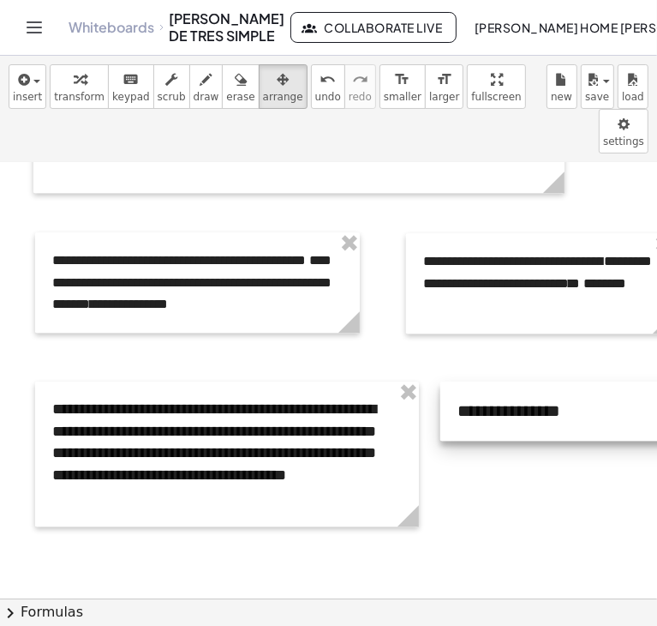
drag, startPoint x: 185, startPoint y: 510, endPoint x: 626, endPoint y: 354, distance: 467.3
click at [626, 381] on div at bounding box center [568, 410] width 257 height 59
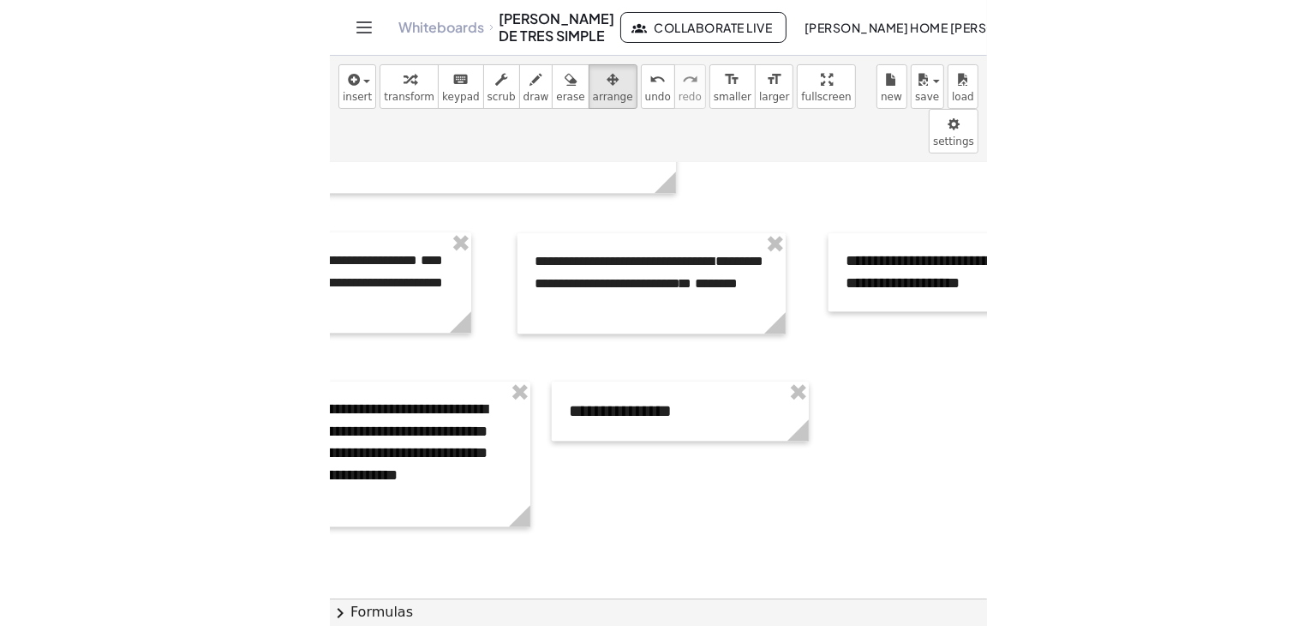
scroll to position [2232, 243]
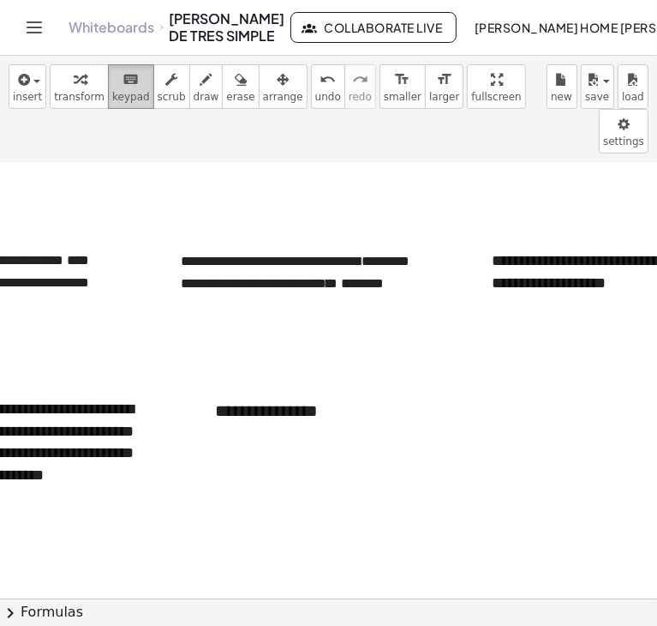
click at [123, 86] on icon "keyboard" at bounding box center [131, 79] width 16 height 21
click at [402, 364] on button "-" at bounding box center [406, 378] width 27 height 29
drag, startPoint x: 304, startPoint y: 362, endPoint x: 170, endPoint y: 361, distance: 134.6
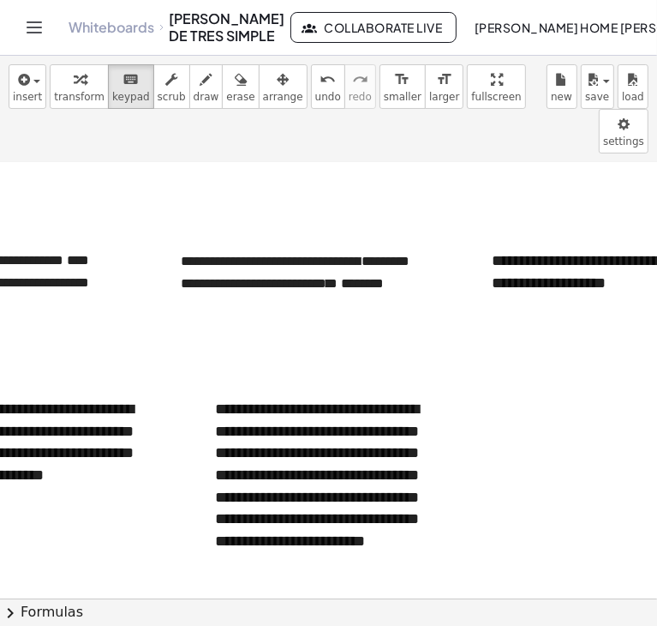
scroll to position [2232, 0]
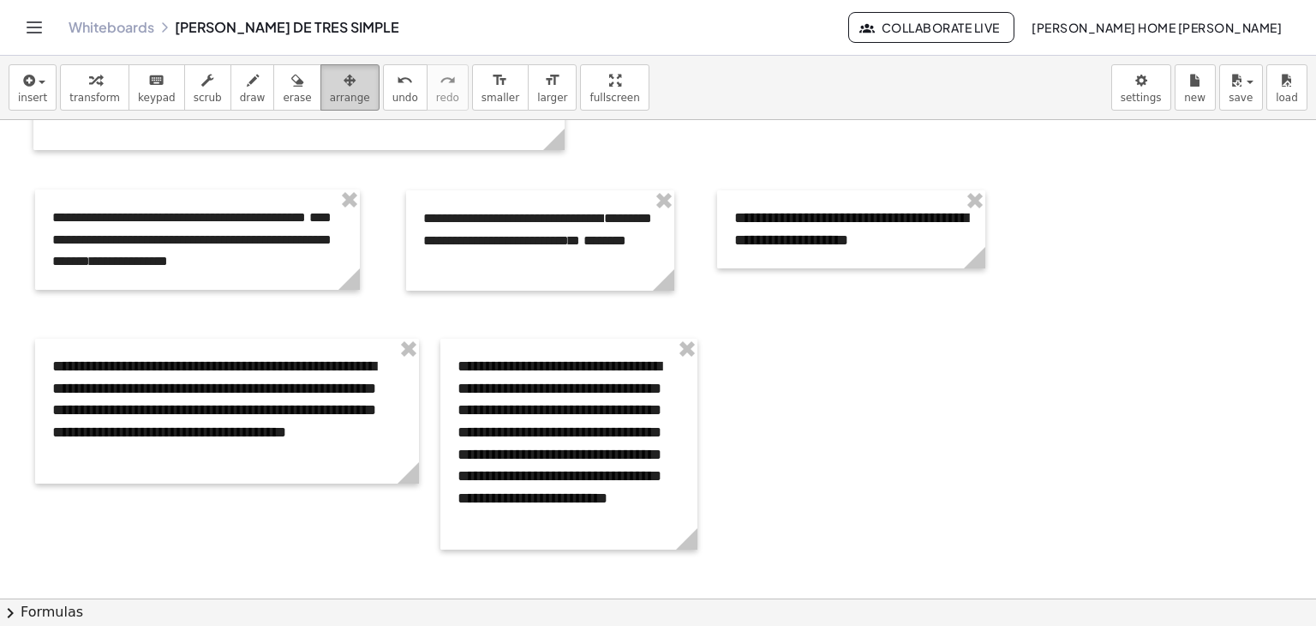
click at [330, 100] on span "arrange" at bounding box center [350, 98] width 40 height 12
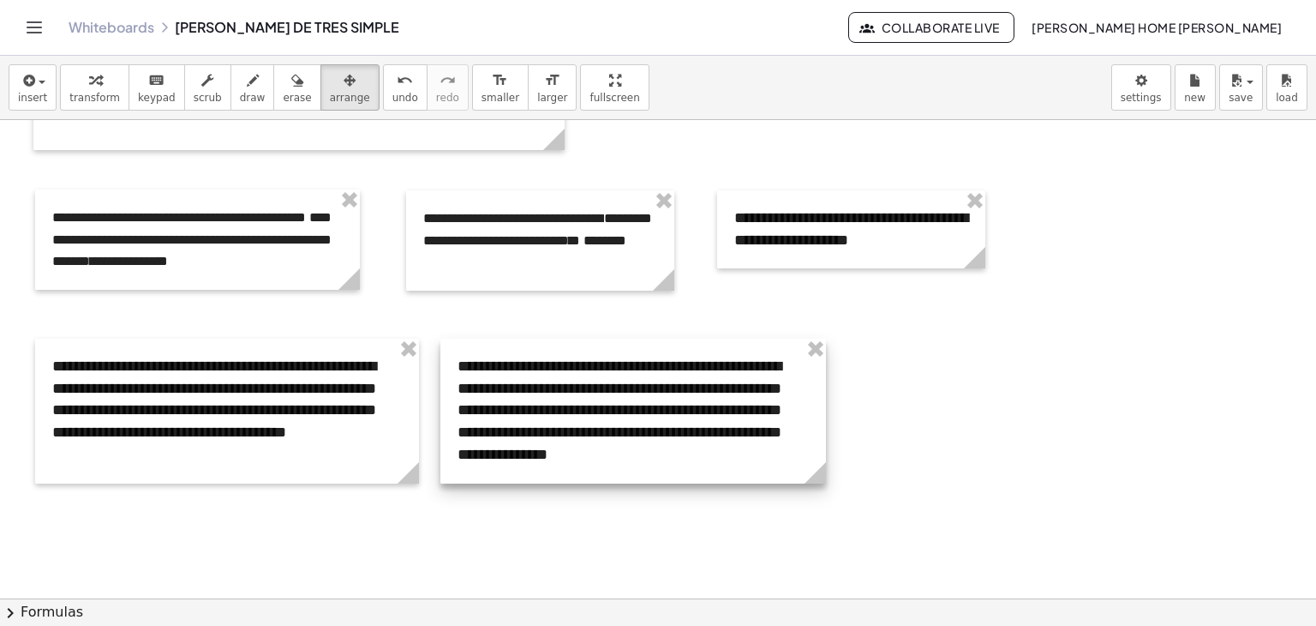
drag, startPoint x: 699, startPoint y: 548, endPoint x: 828, endPoint y: 526, distance: 130.3
click at [603, 429] on div at bounding box center [633, 410] width 386 height 145
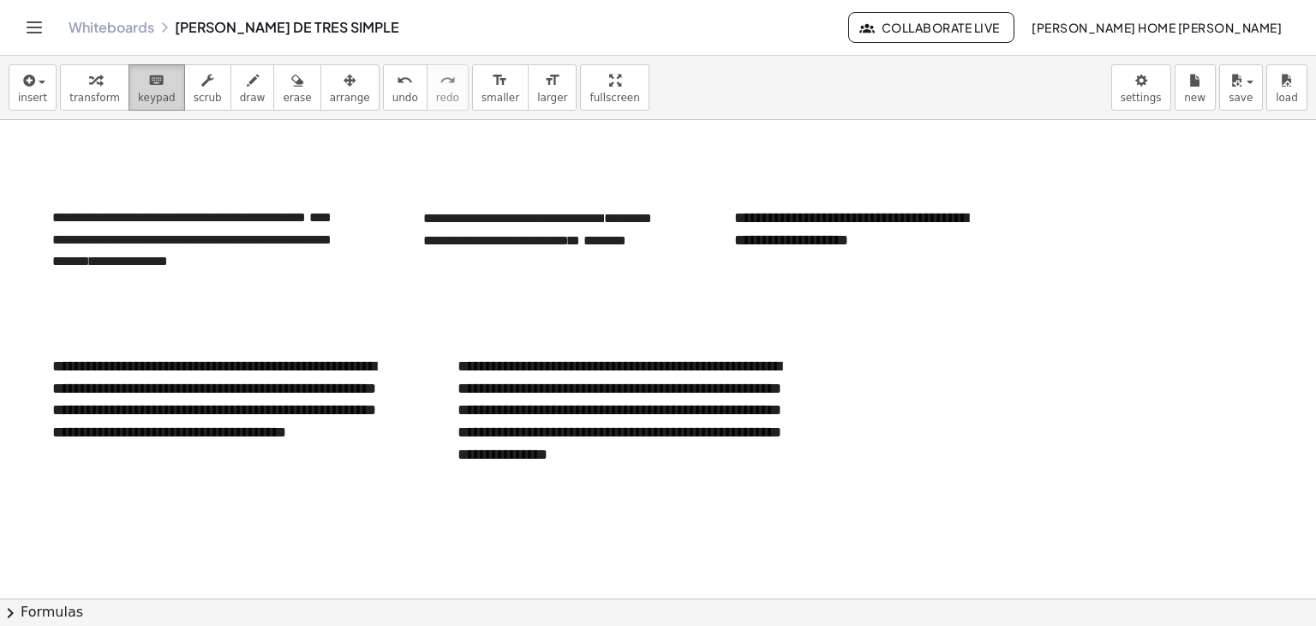
click at [146, 99] on span "keypad" at bounding box center [157, 98] width 38 height 12
click at [40, 96] on span "insert" at bounding box center [32, 98] width 29 height 12
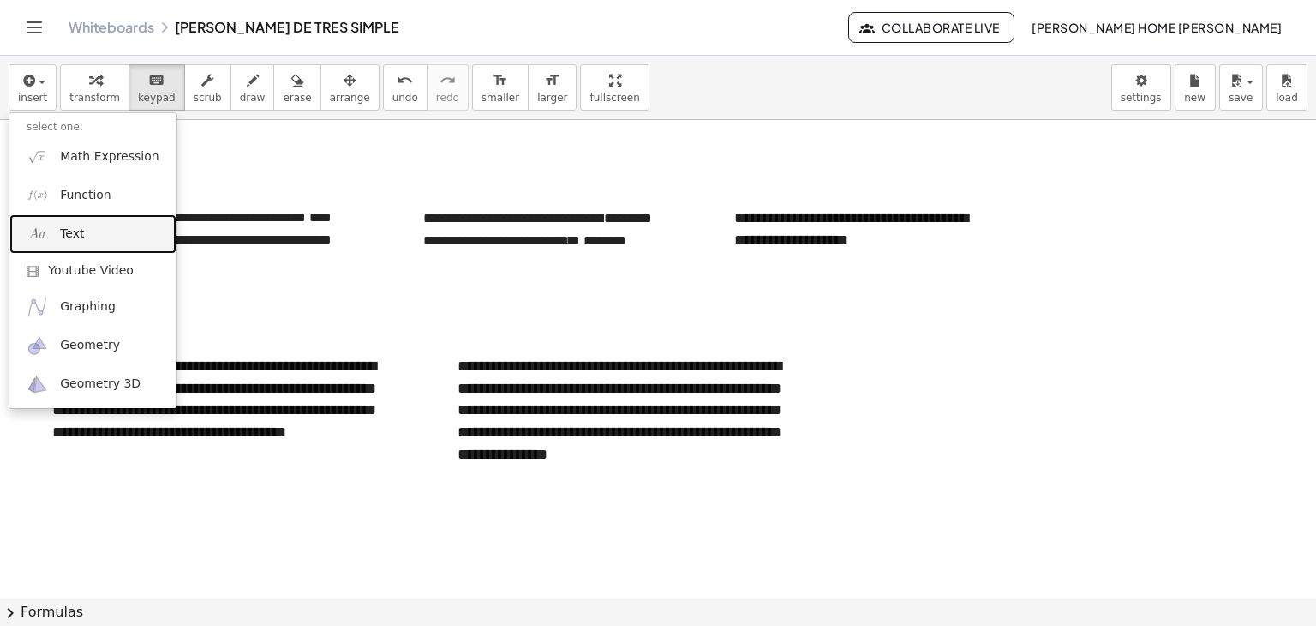
click at [70, 235] on span "Text" at bounding box center [72, 233] width 24 height 17
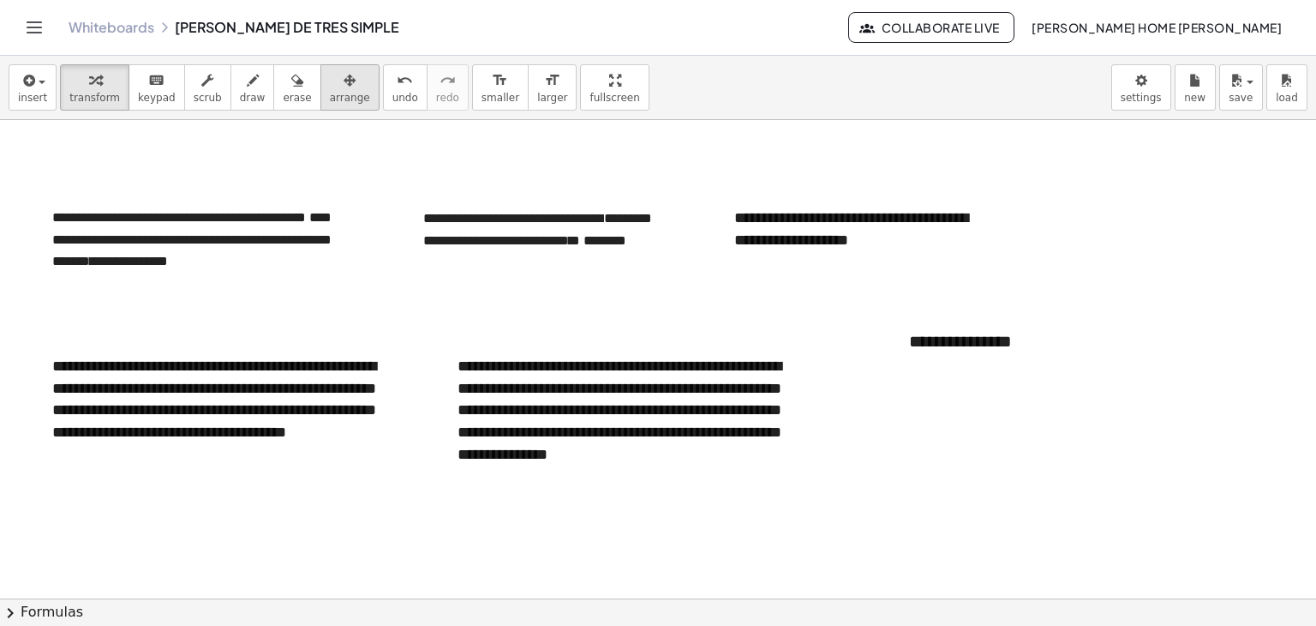
click at [331, 88] on div "button" at bounding box center [350, 79] width 40 height 21
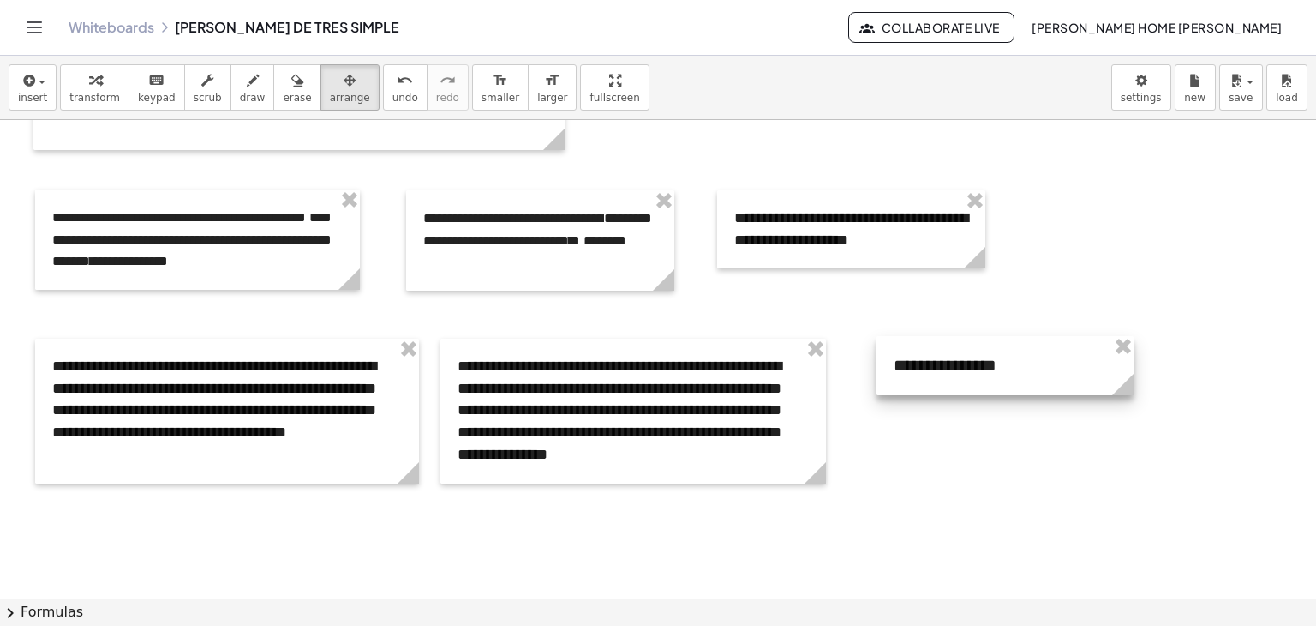
drag, startPoint x: 1003, startPoint y: 337, endPoint x: 986, endPoint y: 361, distance: 29.0
click at [986, 361] on div at bounding box center [1005, 365] width 257 height 59
click at [129, 87] on button "keyboard keypad" at bounding box center [157, 87] width 57 height 46
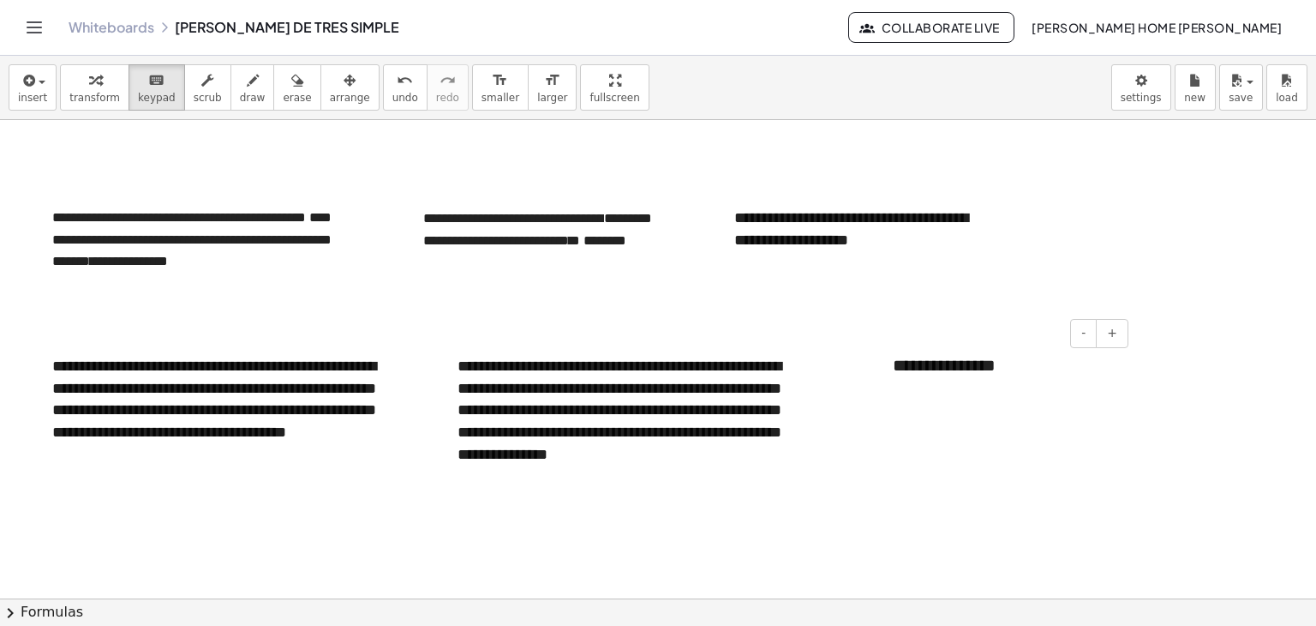
click at [991, 362] on div "**********" at bounding box center [1004, 365] width 257 height 59
click at [1085, 344] on button "-" at bounding box center [1083, 333] width 27 height 29
drag, startPoint x: 1004, startPoint y: 357, endPoint x: 884, endPoint y: 357, distance: 119.1
click at [884, 357] on div "**********" at bounding box center [1004, 364] width 257 height 57
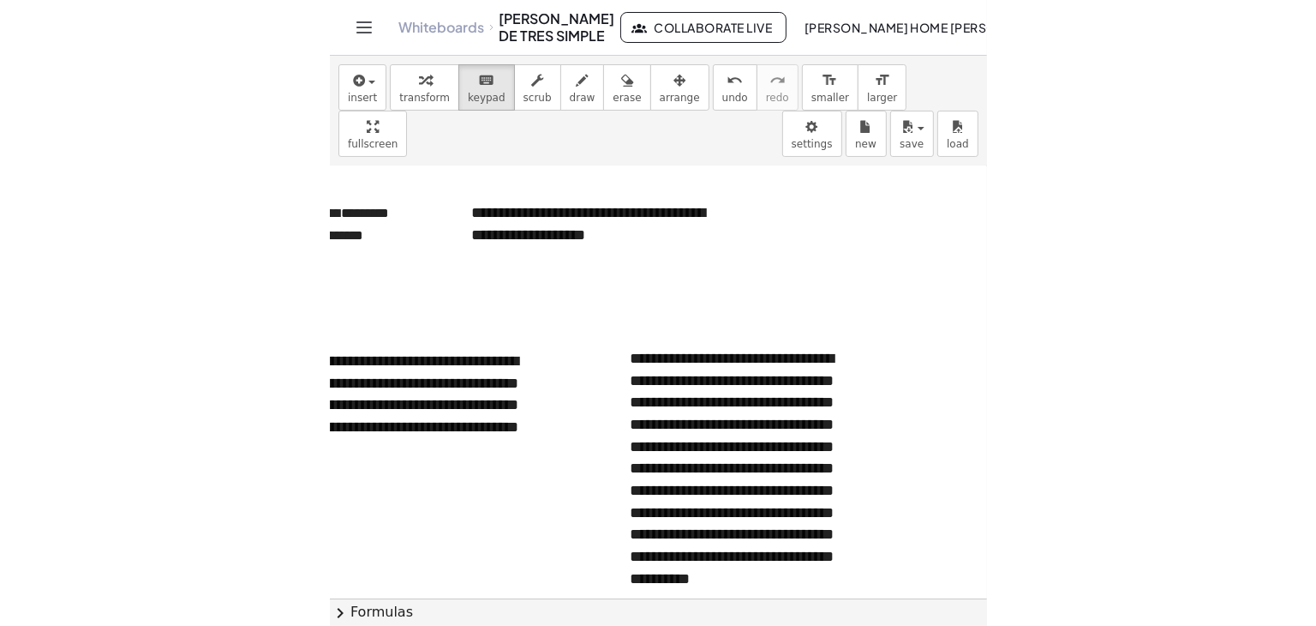
scroll to position [2284, 0]
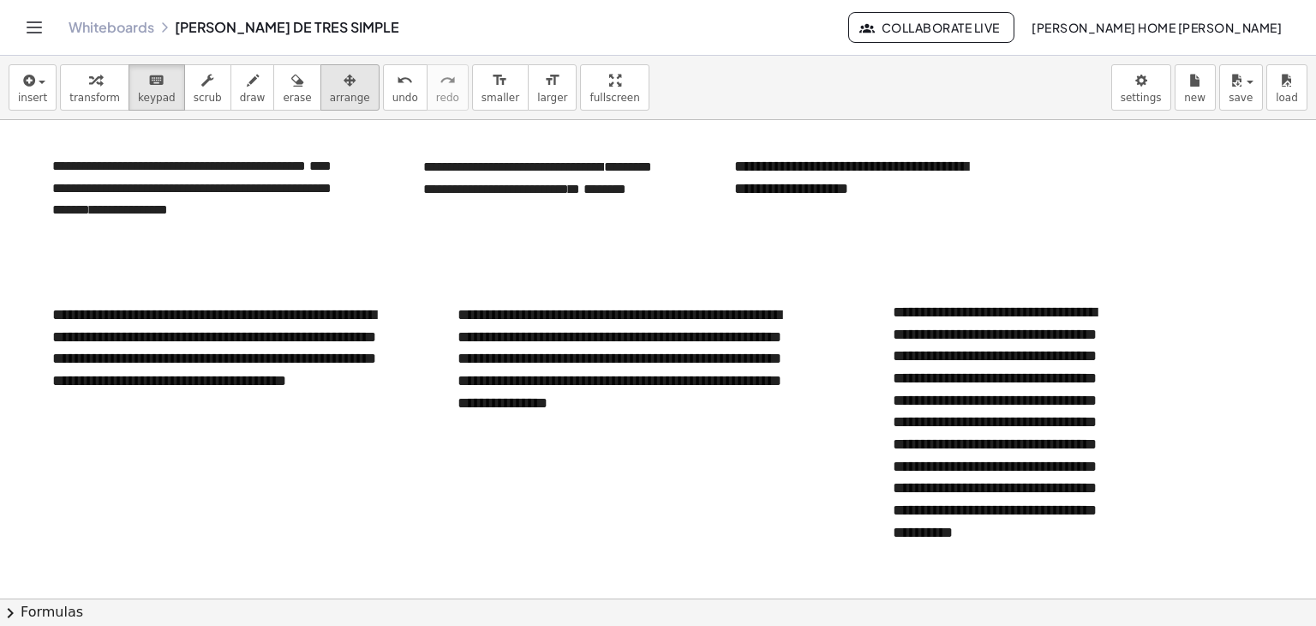
click at [321, 98] on button "arrange" at bounding box center [350, 87] width 59 height 46
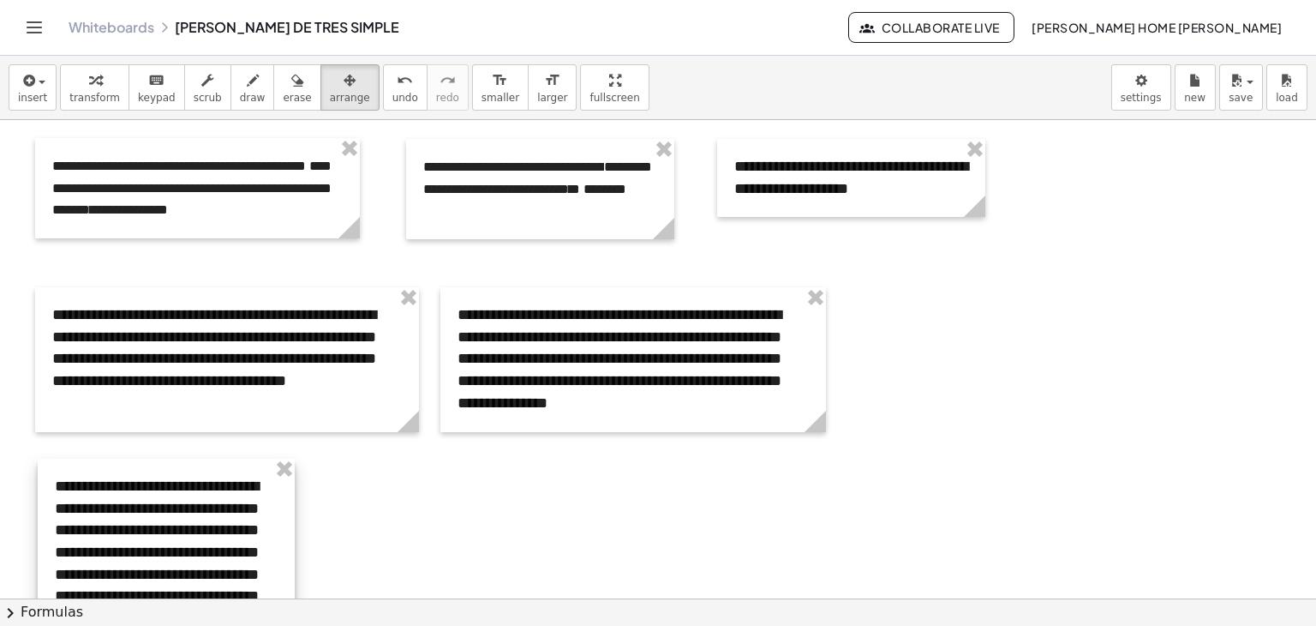
drag, startPoint x: 1061, startPoint y: 378, endPoint x: 223, endPoint y: 552, distance: 856.0
click at [223, 552] on div at bounding box center [166, 618] width 257 height 321
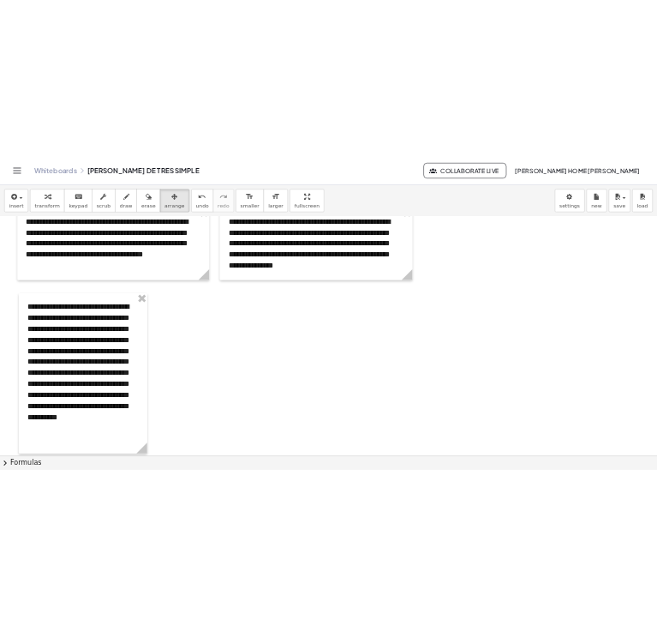
scroll to position [2499, 0]
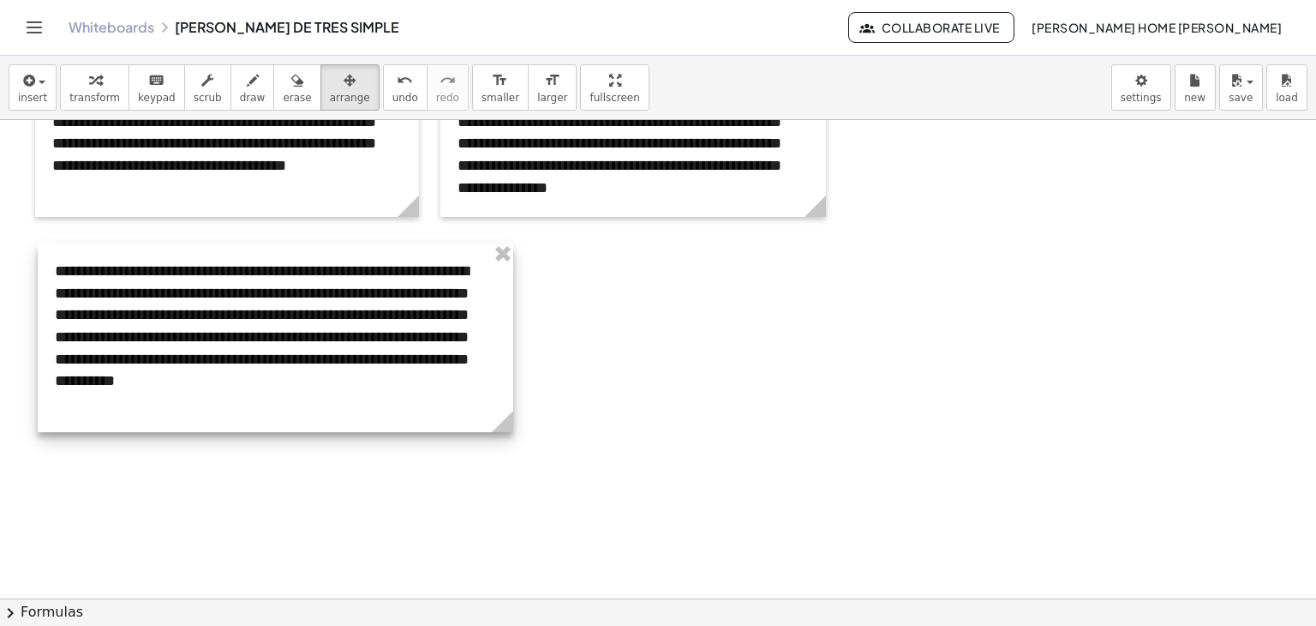
drag, startPoint x: 291, startPoint y: 560, endPoint x: 509, endPoint y: 530, distance: 220.6
click at [257, 362] on div at bounding box center [273, 337] width 476 height 189
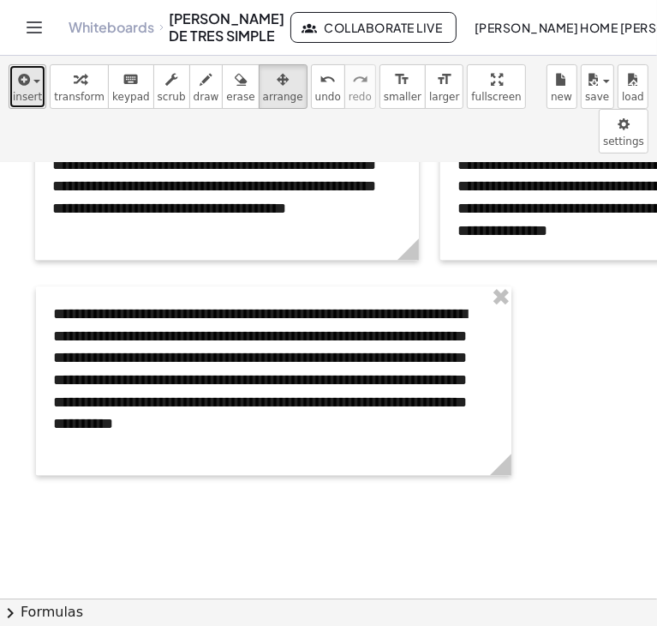
click at [27, 104] on button "insert" at bounding box center [28, 86] width 38 height 45
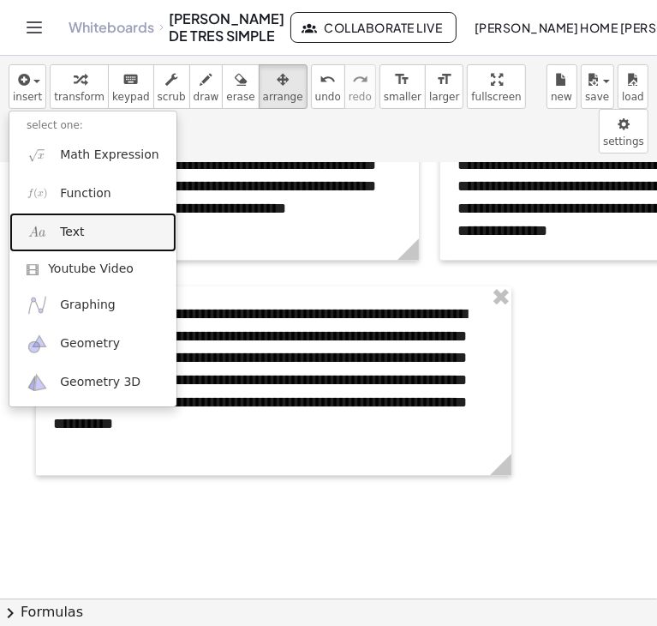
click at [75, 224] on span "Text" at bounding box center [72, 232] width 24 height 17
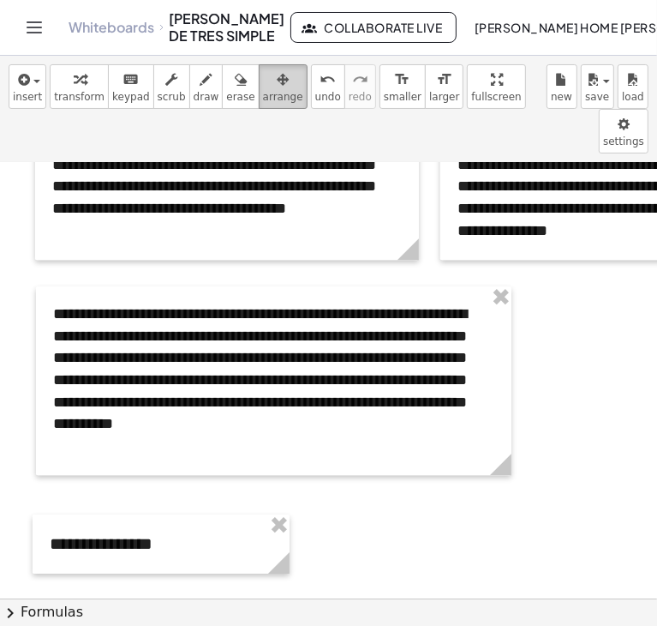
click at [277, 87] on icon "button" at bounding box center [283, 79] width 12 height 21
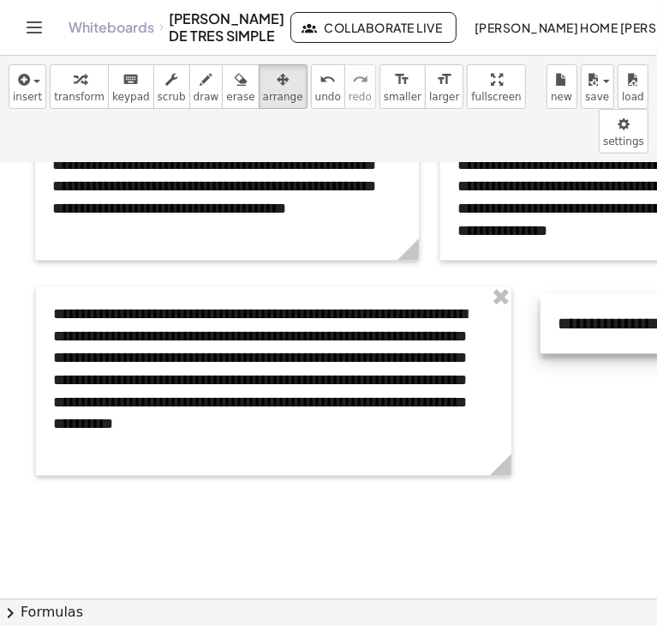
drag, startPoint x: 194, startPoint y: 506, endPoint x: 703, endPoint y: 289, distance: 553.3
click at [657, 289] on html "**********" at bounding box center [328, 313] width 657 height 626
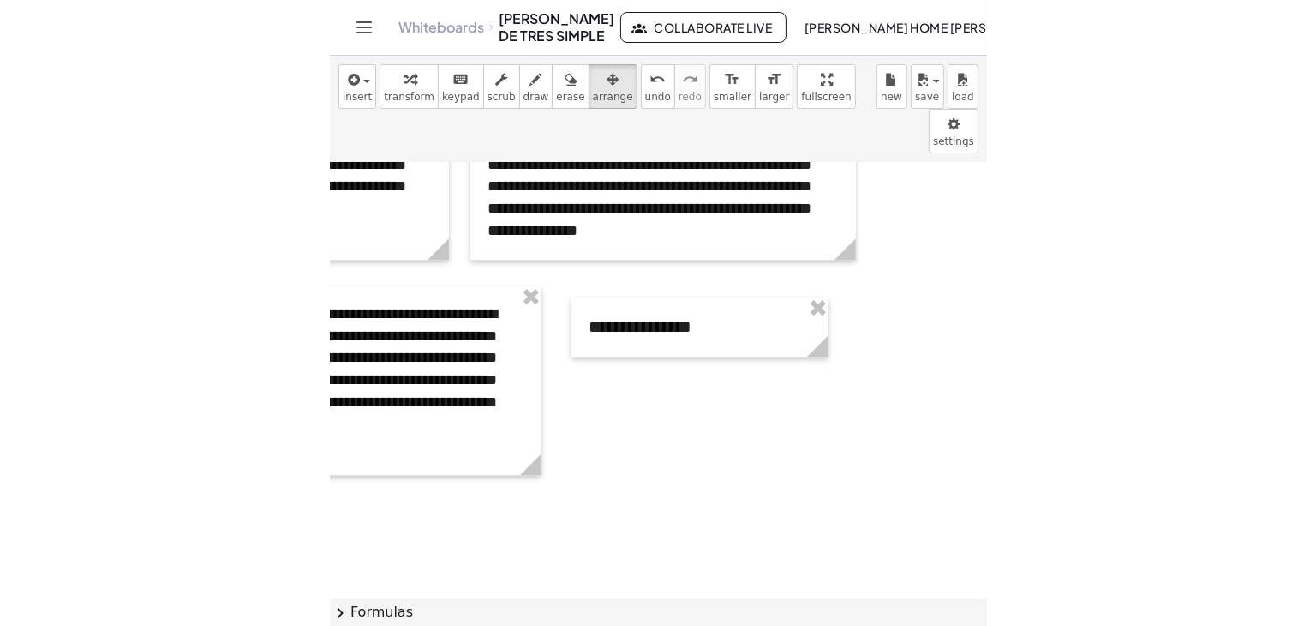
scroll to position [2499, 303]
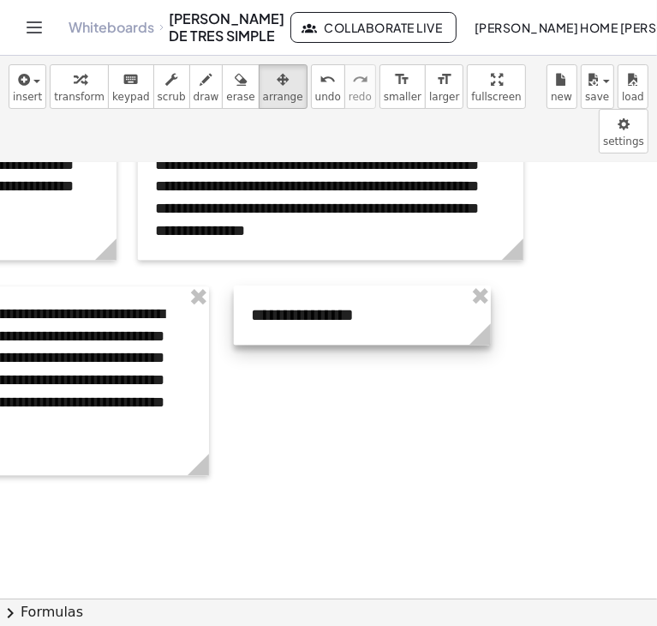
drag, startPoint x: 360, startPoint y: 296, endPoint x: 356, endPoint y: 285, distance: 11.1
click at [356, 285] on div at bounding box center [362, 314] width 257 height 59
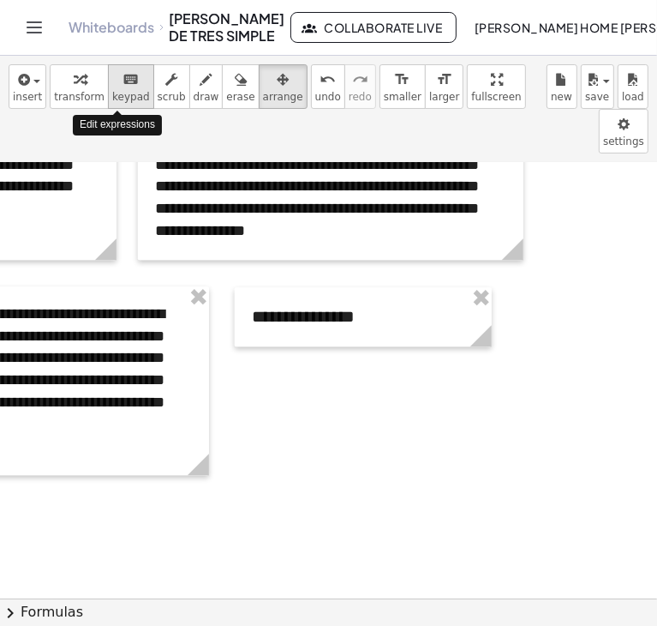
click at [125, 98] on span "keypad" at bounding box center [131, 97] width 38 height 12
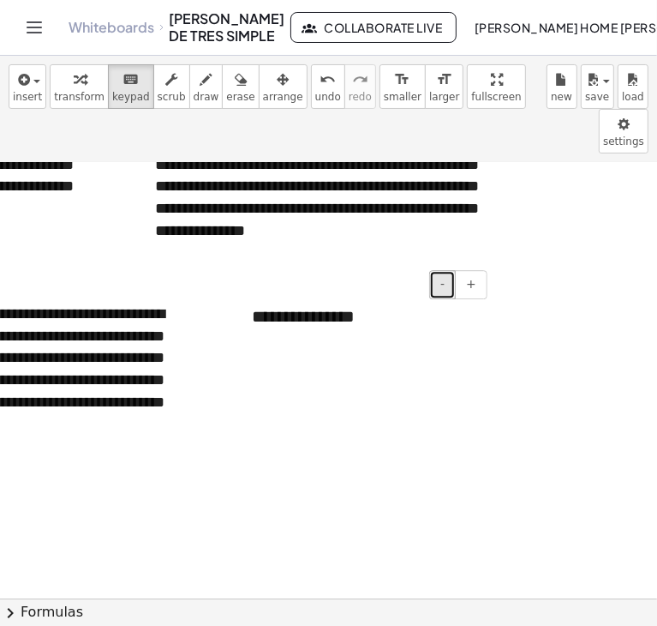
click at [435, 270] on button "-" at bounding box center [442, 284] width 27 height 29
drag, startPoint x: 359, startPoint y: 271, endPoint x: 239, endPoint y: 261, distance: 120.4
click at [239, 287] on div "**********" at bounding box center [363, 315] width 257 height 57
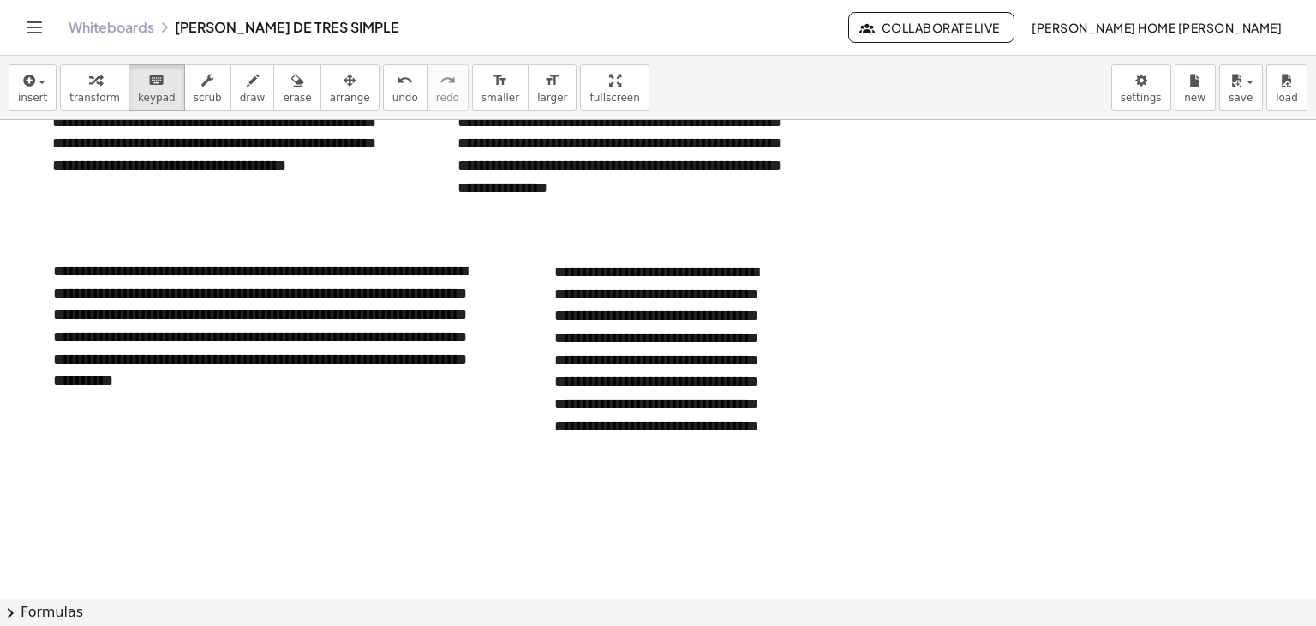
scroll to position [2499, 0]
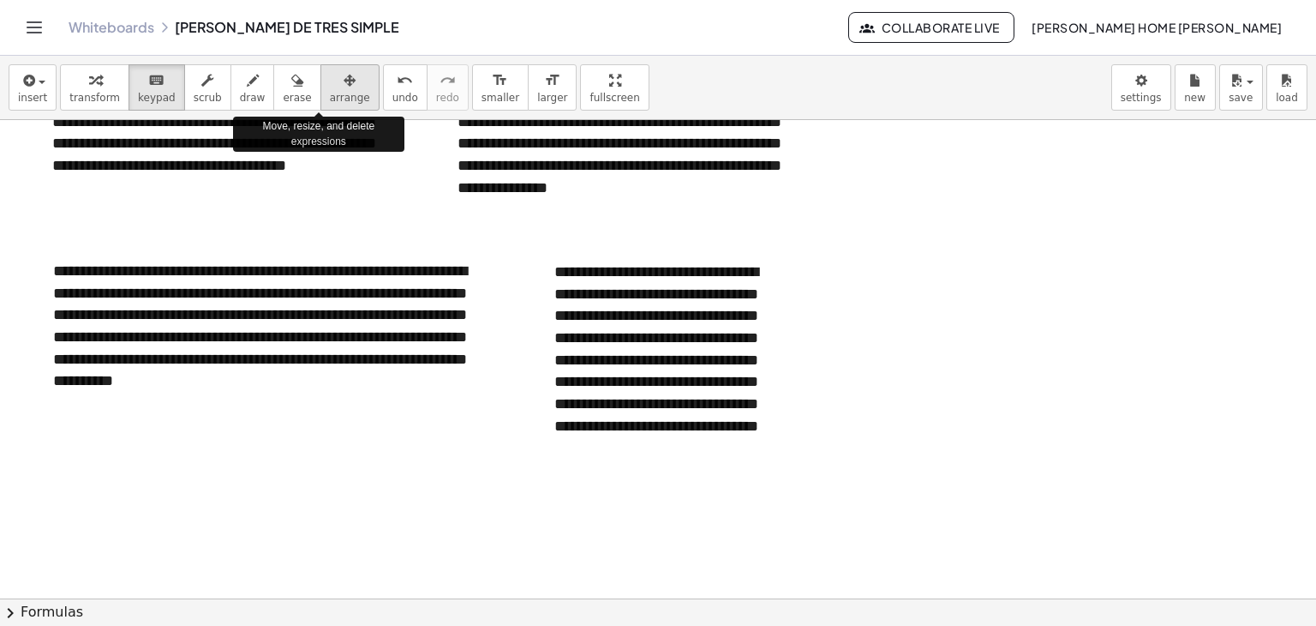
click at [330, 79] on div "button" at bounding box center [350, 79] width 40 height 21
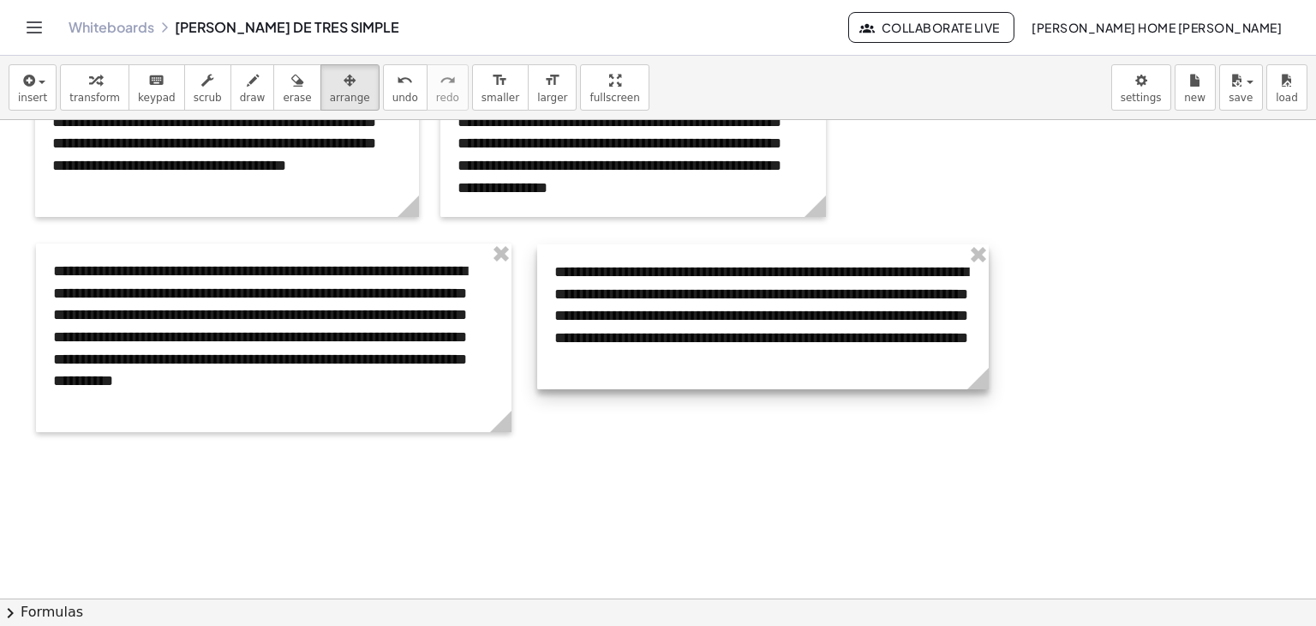
drag, startPoint x: 793, startPoint y: 496, endPoint x: 987, endPoint y: 458, distance: 198.3
drag, startPoint x: 660, startPoint y: 329, endPoint x: 679, endPoint y: 329, distance: 18.9
click at [679, 329] on div at bounding box center [782, 316] width 452 height 145
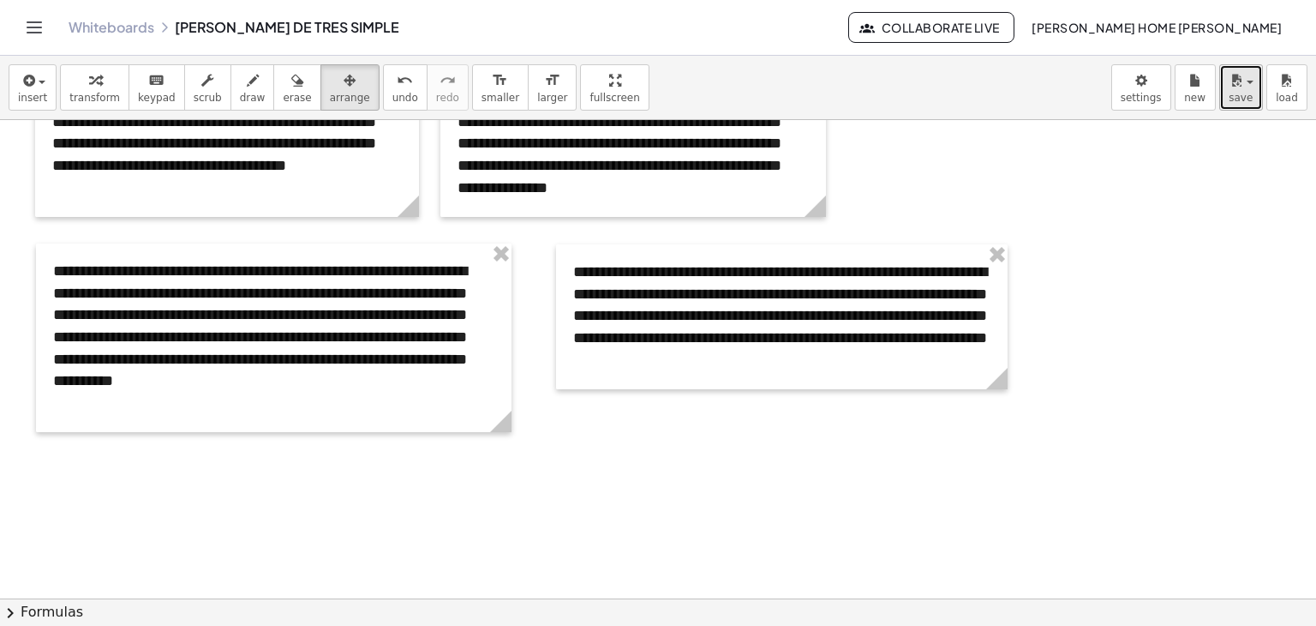
click at [1255, 81] on button "save" at bounding box center [1242, 87] width 44 height 46
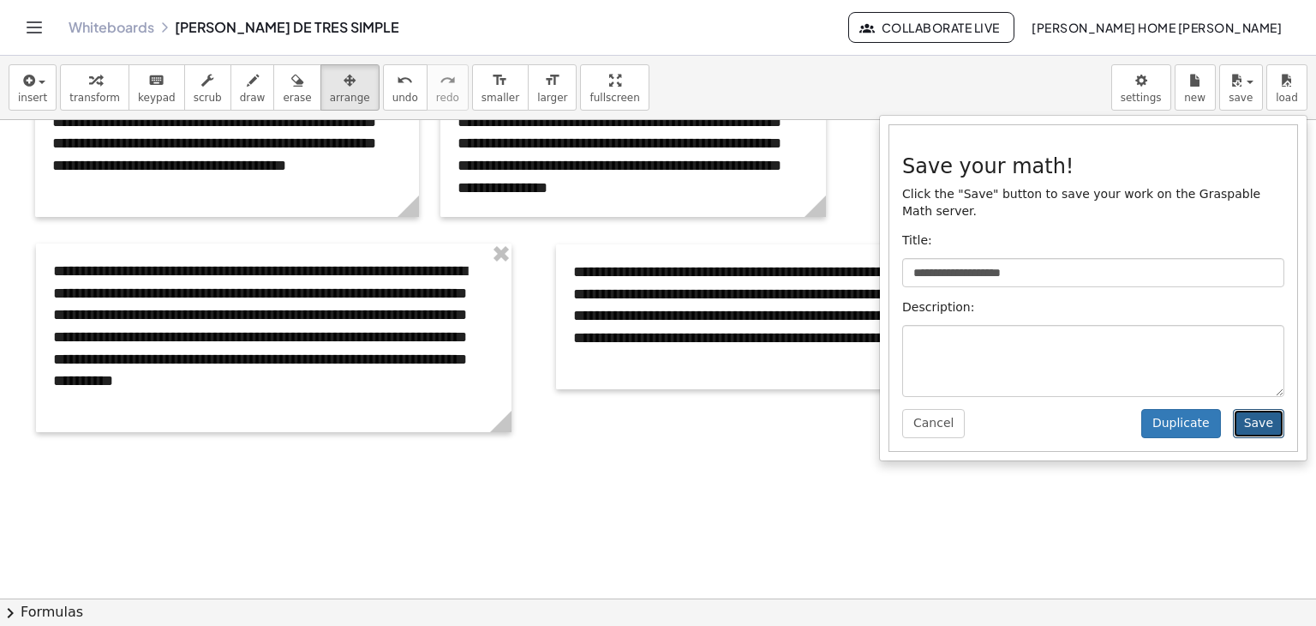
click at [1261, 409] on button "Save" at bounding box center [1258, 423] width 51 height 29
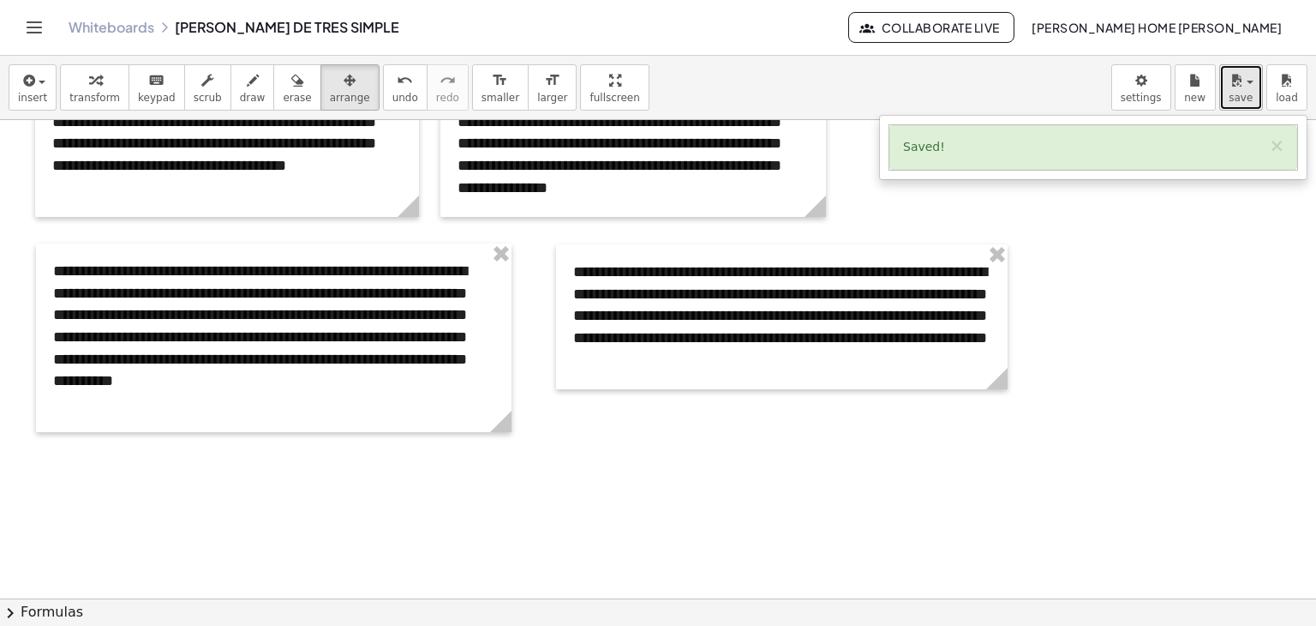
click at [1250, 86] on div "button" at bounding box center [1241, 79] width 25 height 21
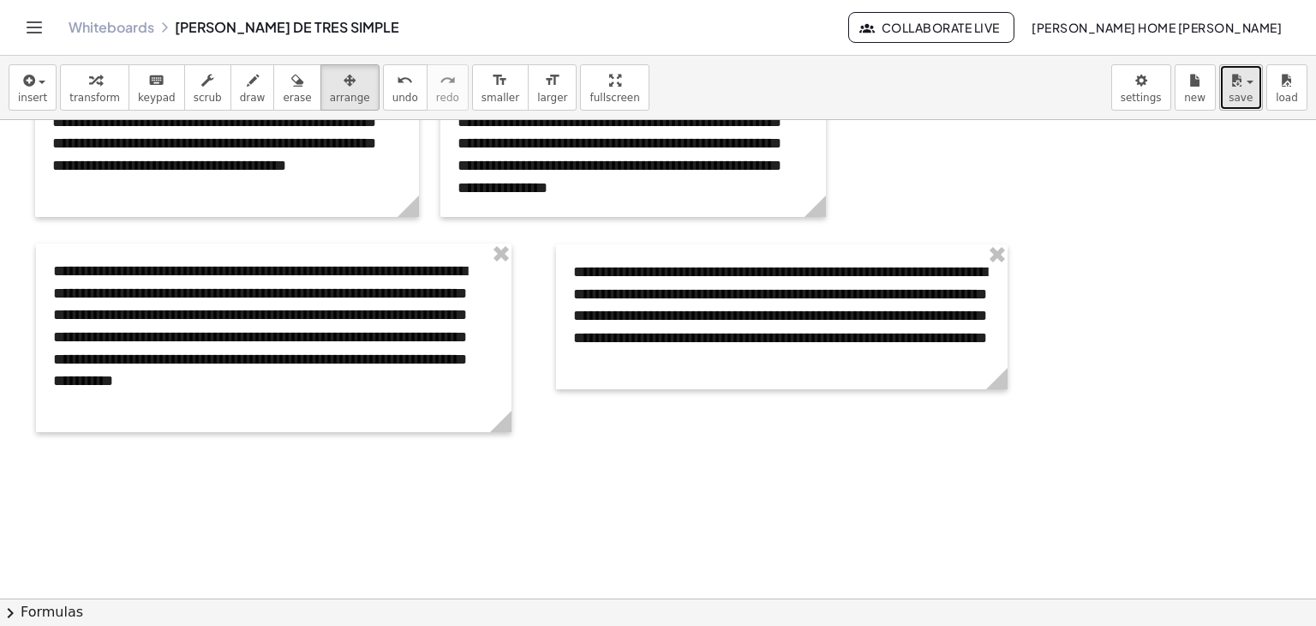
click at [1252, 103] on button "save" at bounding box center [1242, 87] width 44 height 46
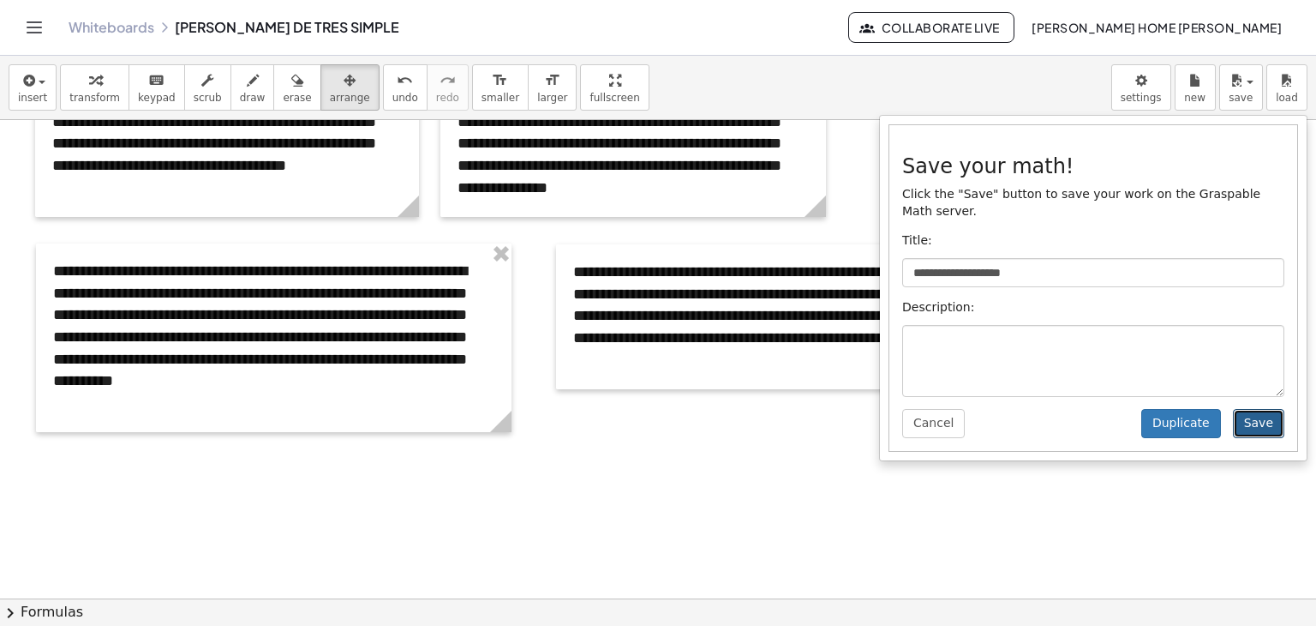
click at [1250, 409] on button "Save" at bounding box center [1258, 423] width 51 height 29
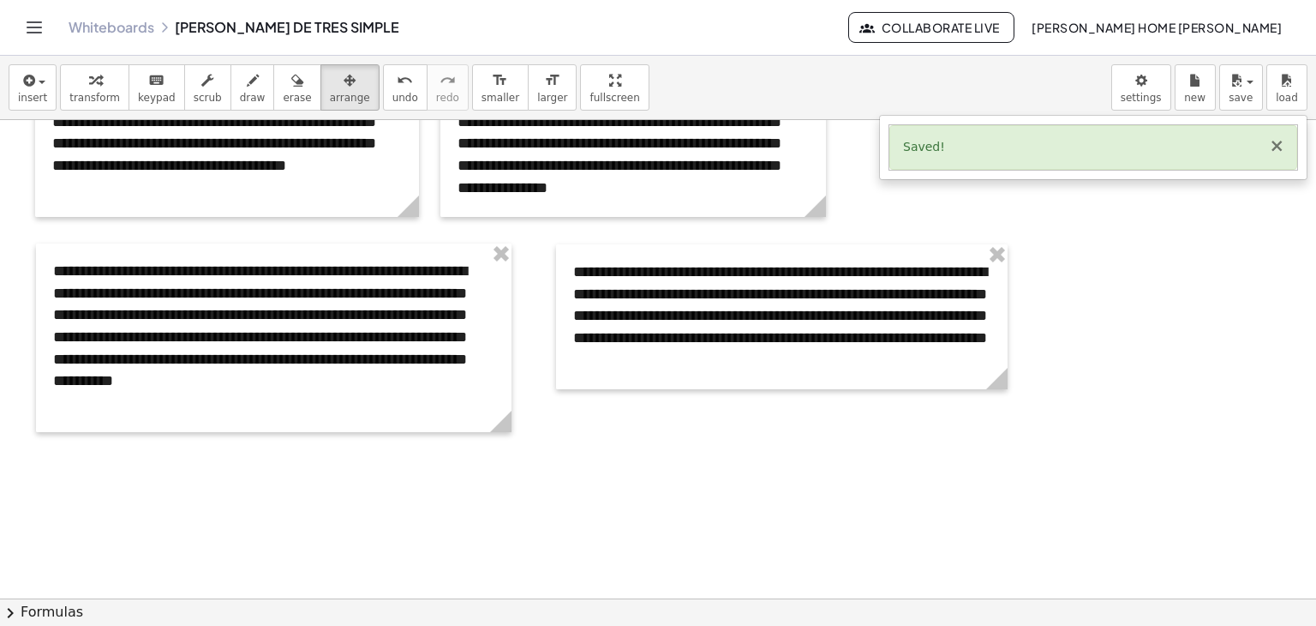
click at [1279, 146] on button "×" at bounding box center [1276, 146] width 15 height 18
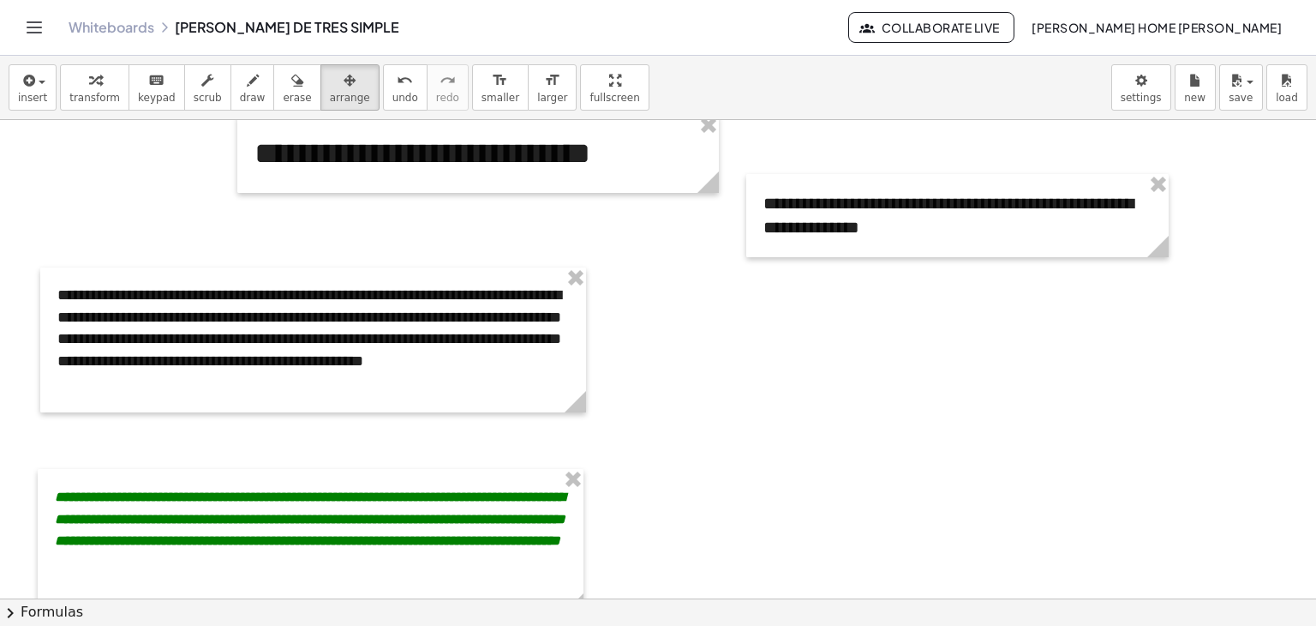
scroll to position [0, 0]
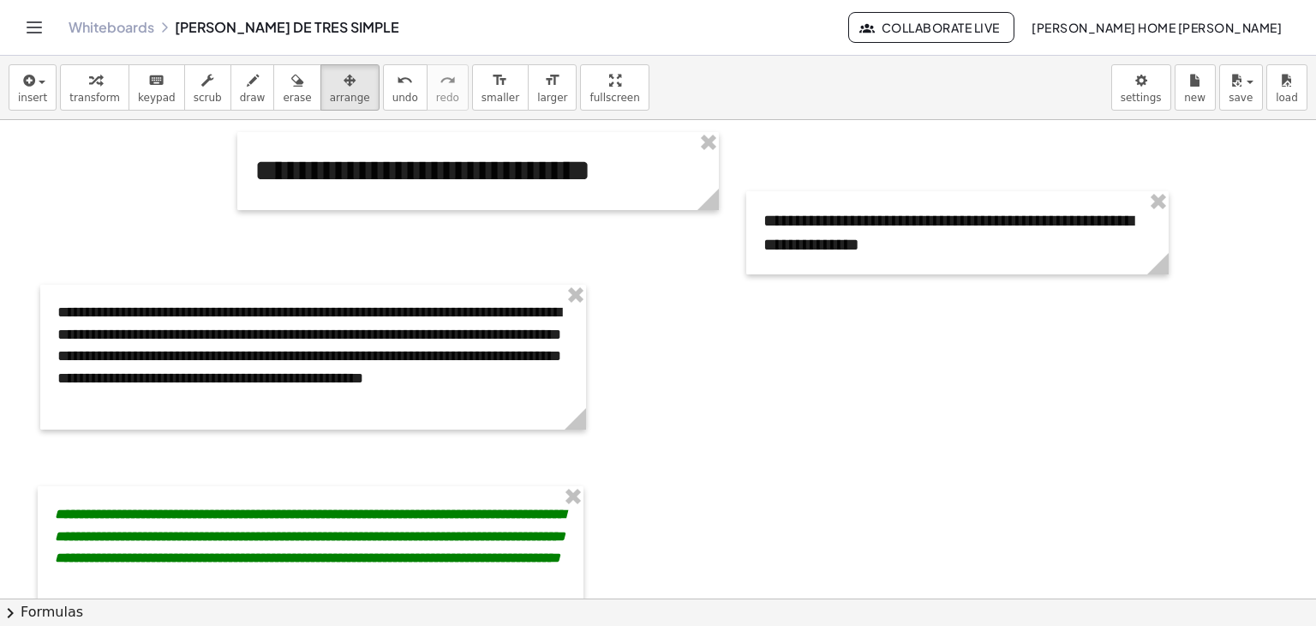
click at [39, 32] on icon "Toggle navigation" at bounding box center [34, 27] width 15 height 10
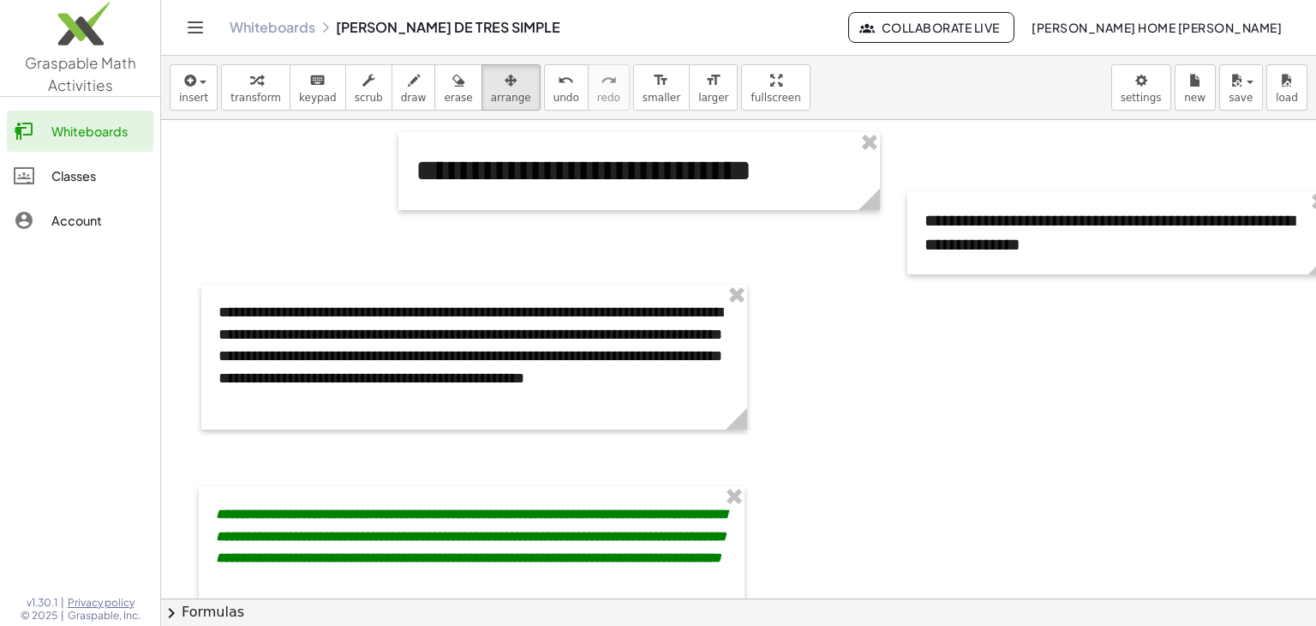
click at [233, 27] on link "Whiteboards" at bounding box center [273, 27] width 86 height 17
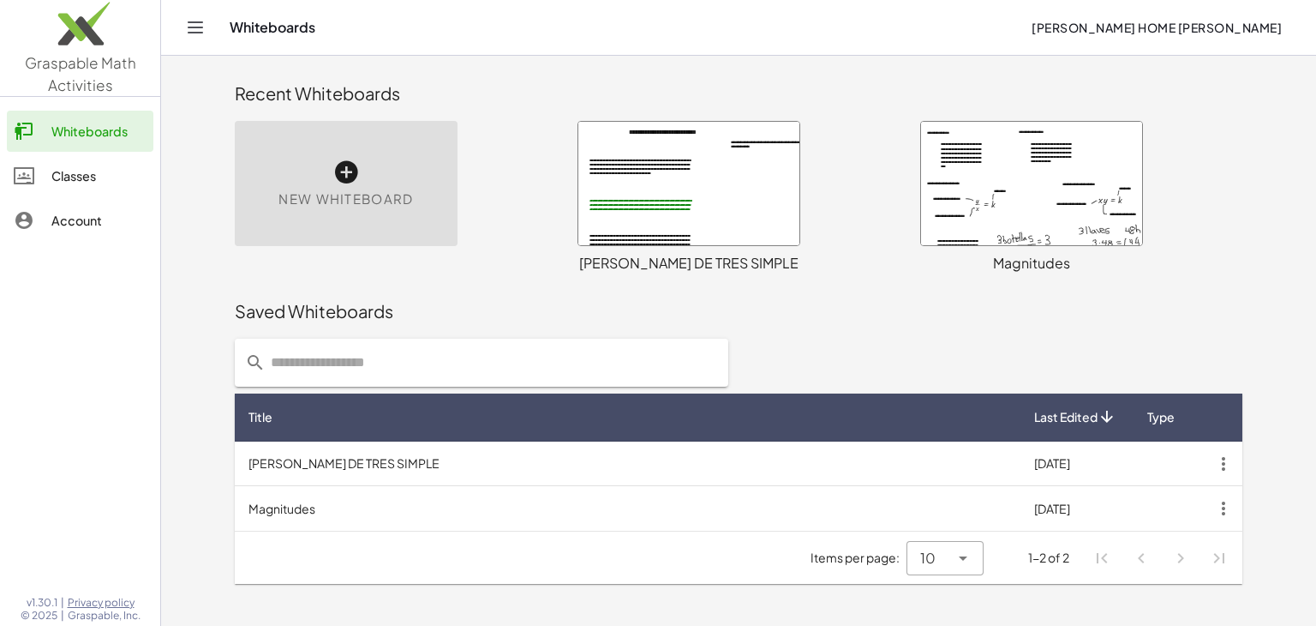
click at [734, 168] on div at bounding box center [688, 183] width 221 height 123
